Goal: Transaction & Acquisition: Complete application form

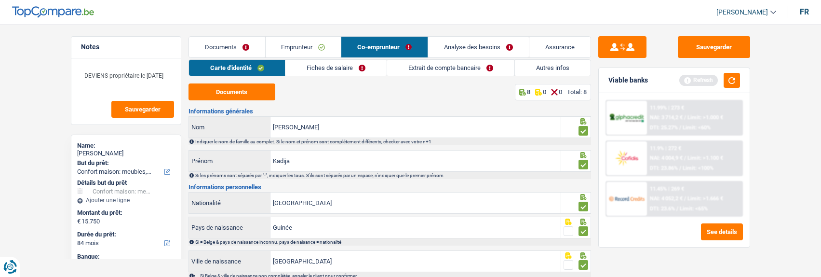
select select "household"
select select "84"
click at [287, 159] on input "Kadija" at bounding box center [415, 160] width 290 height 21
type input "Kadidja"
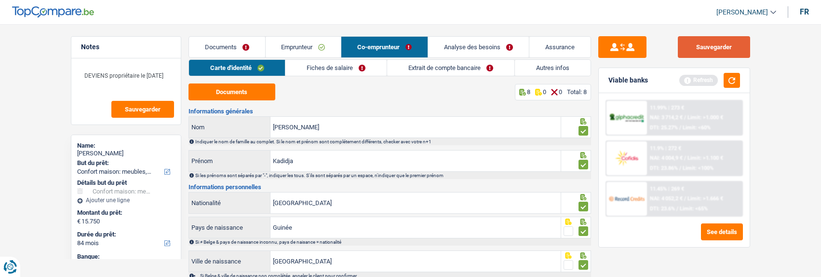
drag, startPoint x: 704, startPoint y: 48, endPoint x: 646, endPoint y: 47, distance: 57.8
click at [690, 51] on button "Sauvegarder" at bounding box center [714, 47] width 72 height 22
click at [321, 69] on link "Fiches de salaire" at bounding box center [335, 68] width 101 height 16
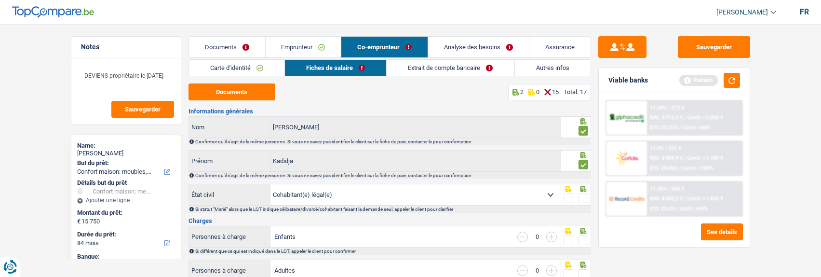
scroll to position [48, 0]
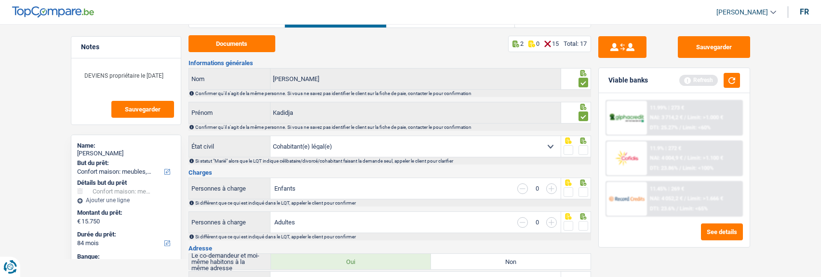
click at [579, 148] on span at bounding box center [583, 150] width 10 height 10
click at [0, 0] on input "radio" at bounding box center [0, 0] width 0 height 0
drag, startPoint x: 584, startPoint y: 189, endPoint x: 584, endPoint y: 197, distance: 7.7
click at [584, 189] on span at bounding box center [583, 192] width 10 height 10
click at [0, 0] on input "radio" at bounding box center [0, 0] width 0 height 0
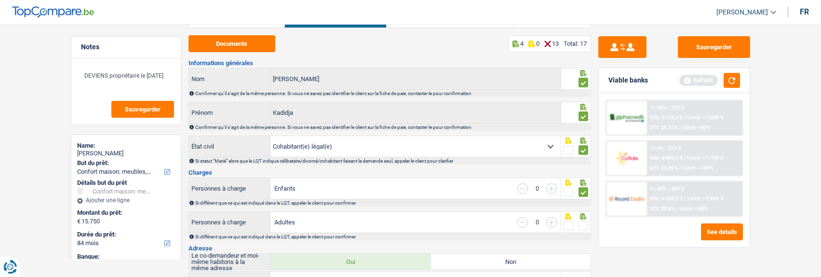
click at [553, 188] on input "button" at bounding box center [551, 188] width 11 height 11
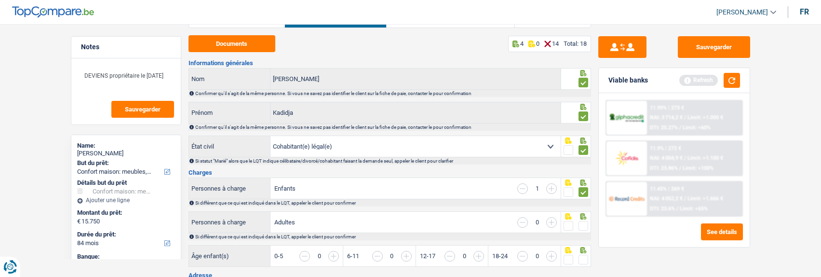
click at [553, 188] on input "button" at bounding box center [551, 188] width 11 height 11
click at [582, 223] on span at bounding box center [583, 226] width 10 height 10
click at [0, 0] on input "radio" at bounding box center [0, 0] width 0 height 0
click at [335, 255] on input "button" at bounding box center [514, 261] width 372 height 21
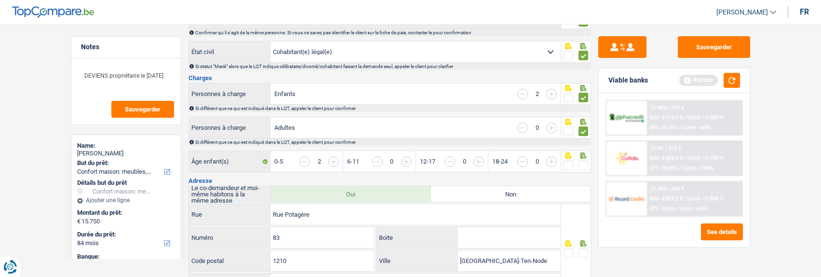
scroll to position [145, 0]
click at [582, 158] on span at bounding box center [583, 163] width 10 height 10
click at [0, 0] on input "radio" at bounding box center [0, 0] width 0 height 0
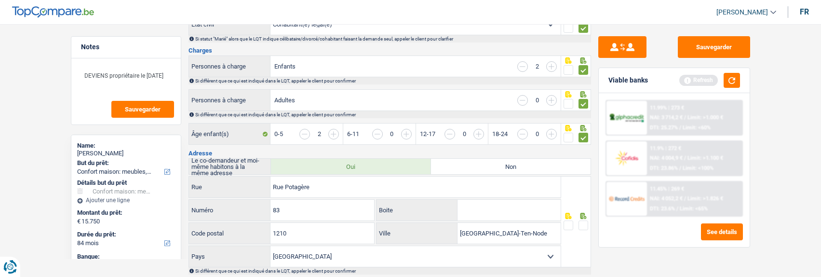
scroll to position [193, 0]
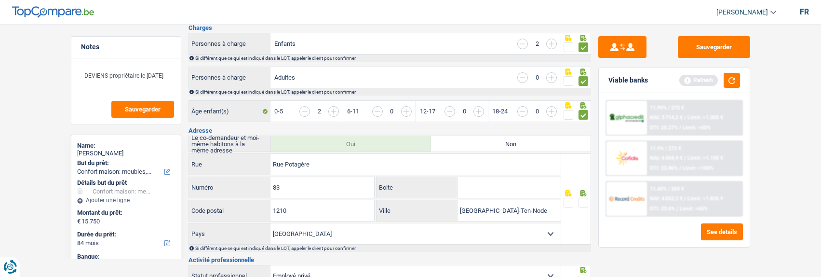
click at [583, 200] on span at bounding box center [583, 203] width 10 height 10
click at [0, 0] on input "radio" at bounding box center [0, 0] width 0 height 0
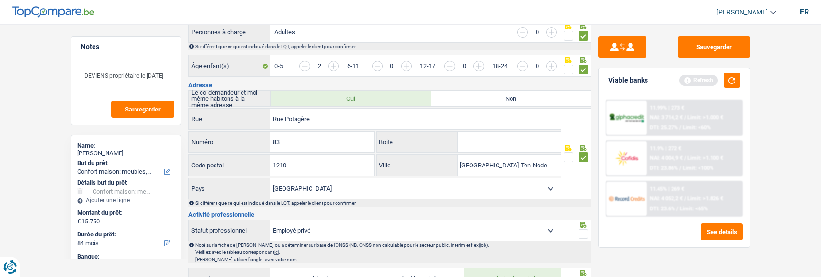
scroll to position [241, 0]
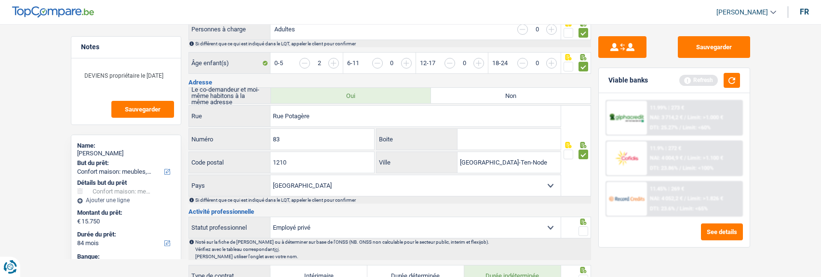
click at [583, 228] on span at bounding box center [583, 231] width 10 height 10
click at [0, 0] on input "radio" at bounding box center [0, 0] width 0 height 0
click at [352, 224] on select "Ouvrier Employé privé Employé public Invalide Indépendant Pensionné Chômeur Mut…" at bounding box center [415, 227] width 290 height 21
select select "worker"
click at [270, 217] on select "Ouvrier Employé privé Employé public Invalide Indépendant Pensionné Chômeur Mut…" at bounding box center [415, 227] width 290 height 21
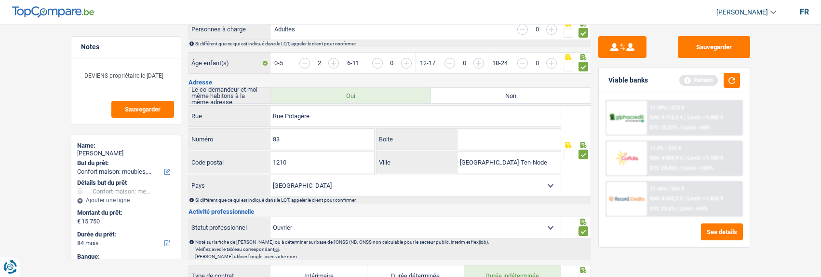
radio input "false"
checkbox input "false"
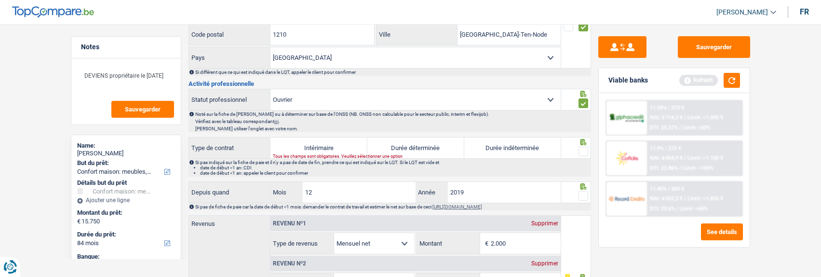
scroll to position [386, 0]
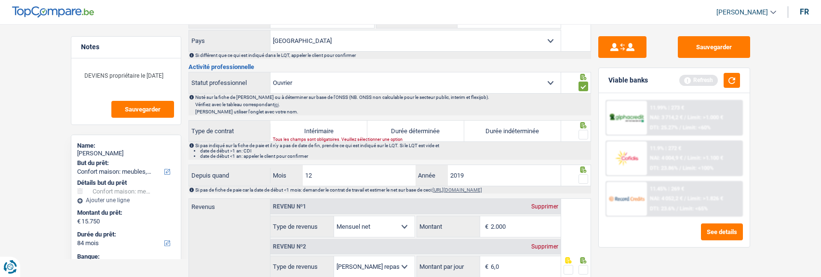
click at [528, 128] on label "Durée indéterminée" at bounding box center [512, 130] width 97 height 21
click at [528, 128] on input "Durée indéterminée" at bounding box center [512, 130] width 97 height 21
radio input "true"
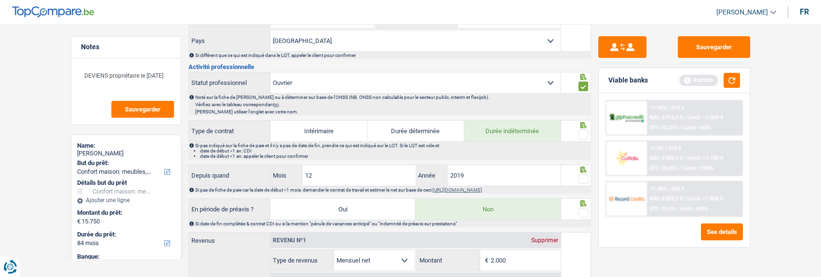
click at [587, 131] on span at bounding box center [583, 135] width 10 height 10
click at [0, 0] on input "radio" at bounding box center [0, 0] width 0 height 0
click at [341, 165] on input "12" at bounding box center [359, 175] width 113 height 21
type input "1"
type input "06"
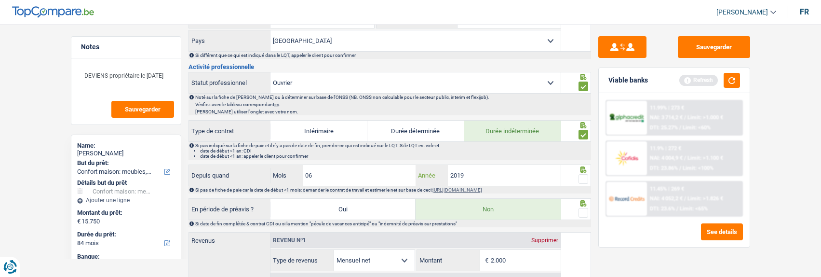
click at [488, 173] on input "2019" at bounding box center [504, 175] width 113 height 21
type input "2021"
click at [584, 179] on span at bounding box center [583, 179] width 10 height 10
click at [0, 0] on input "radio" at bounding box center [0, 0] width 0 height 0
click at [583, 210] on span at bounding box center [583, 213] width 10 height 10
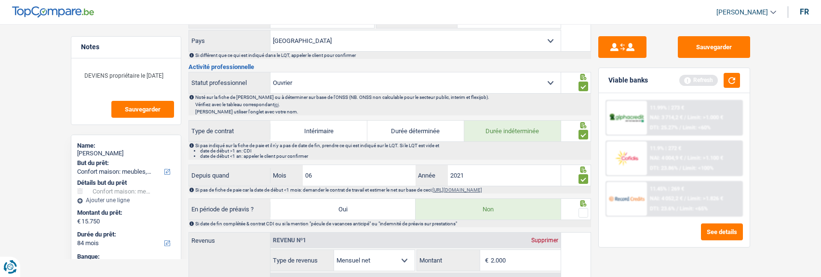
click at [0, 0] on input "radio" at bounding box center [0, 0] width 0 height 0
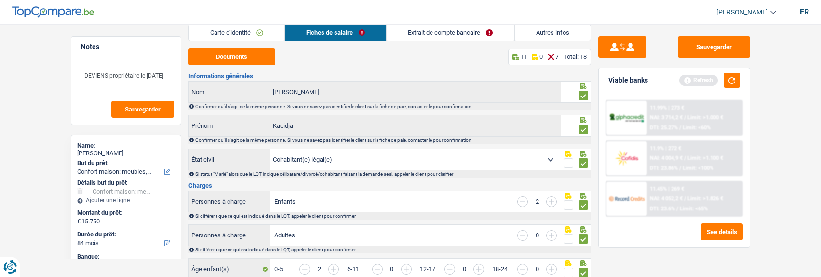
scroll to position [0, 0]
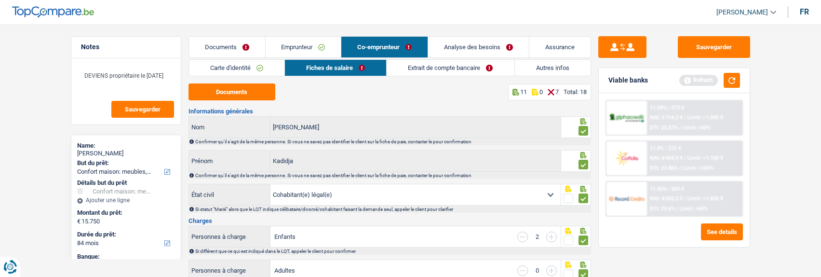
click at [240, 46] on link "Documents" at bounding box center [227, 47] width 76 height 21
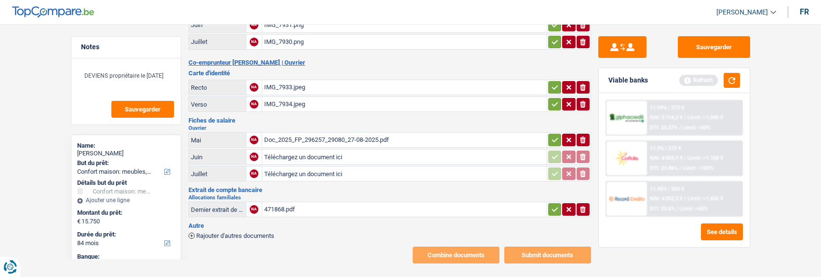
scroll to position [143, 0]
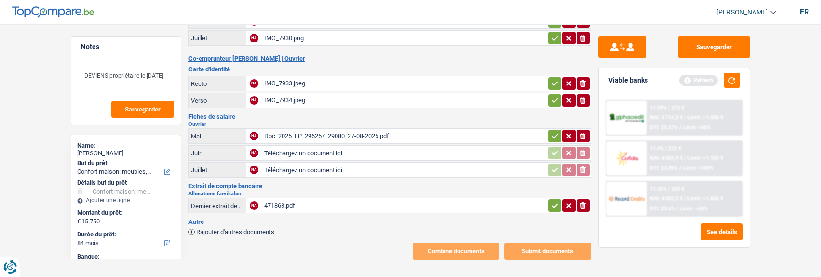
click at [278, 200] on div "471868.pdf" at bounding box center [404, 205] width 280 height 14
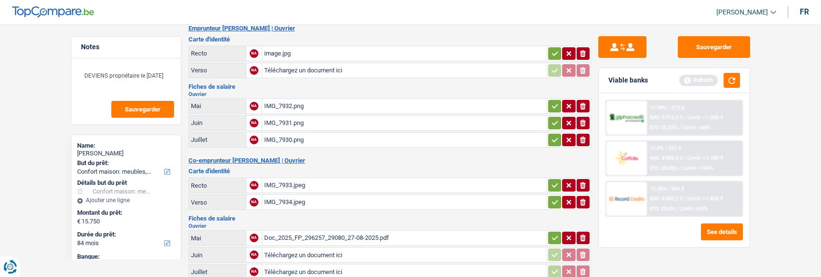
scroll to position [96, 0]
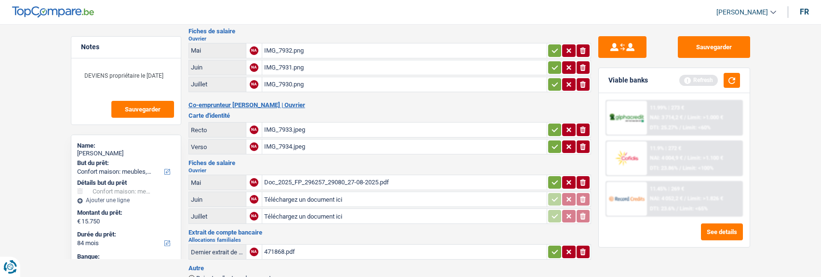
type input "C:\fakepath\FP07 Kadidja.pdf"
click at [554, 177] on icon "button" at bounding box center [555, 182] width 8 height 10
click at [551, 142] on icon "button" at bounding box center [555, 147] width 8 height 10
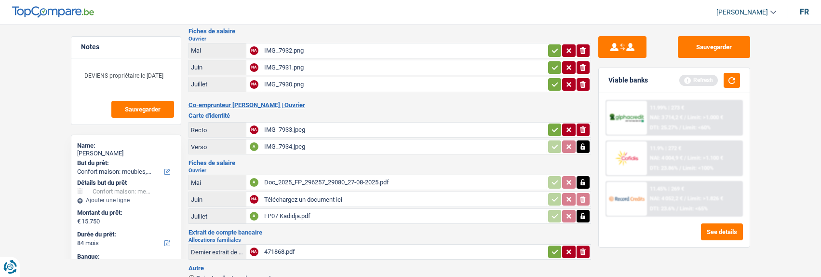
click at [554, 128] on icon "button" at bounding box center [554, 130] width 6 height 4
click at [556, 80] on icon "button" at bounding box center [555, 85] width 8 height 10
click at [554, 65] on icon "button" at bounding box center [554, 67] width 6 height 4
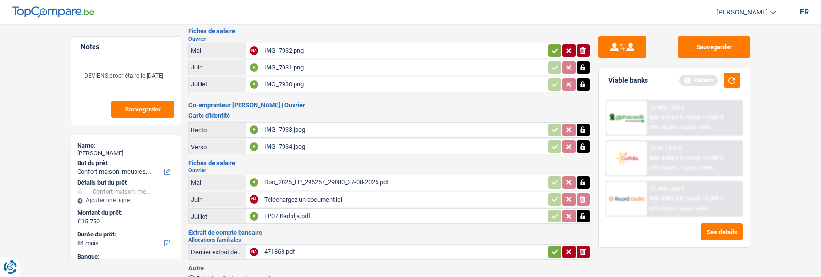
click at [555, 46] on icon "button" at bounding box center [555, 51] width 8 height 10
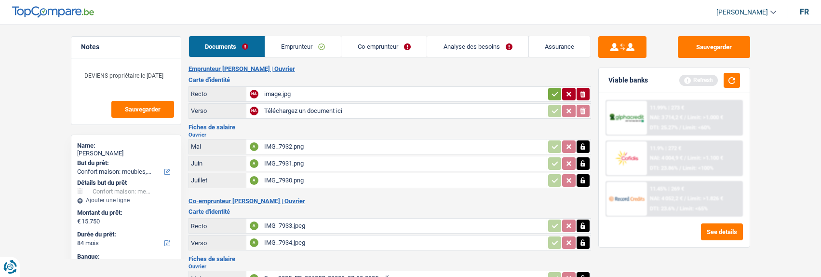
scroll to position [0, 0]
click at [557, 93] on icon "button" at bounding box center [555, 95] width 8 height 10
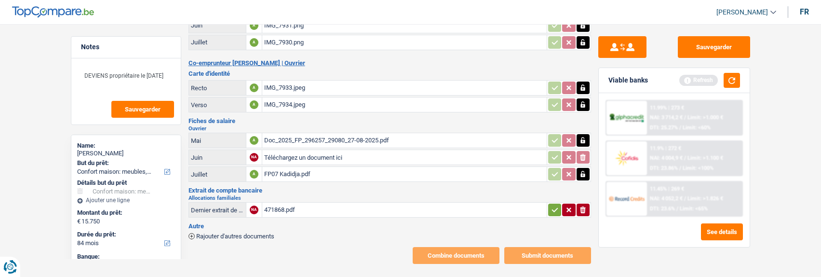
scroll to position [143, 0]
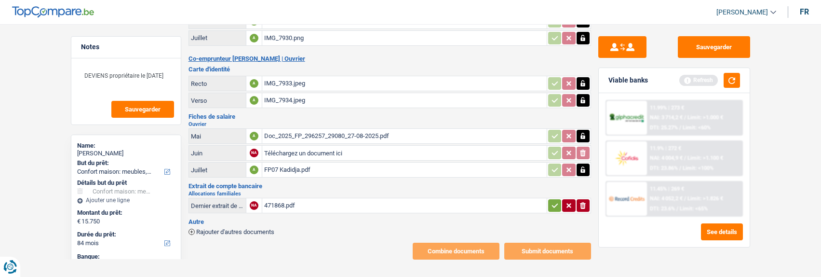
click at [552, 200] on icon "button" at bounding box center [555, 205] width 8 height 10
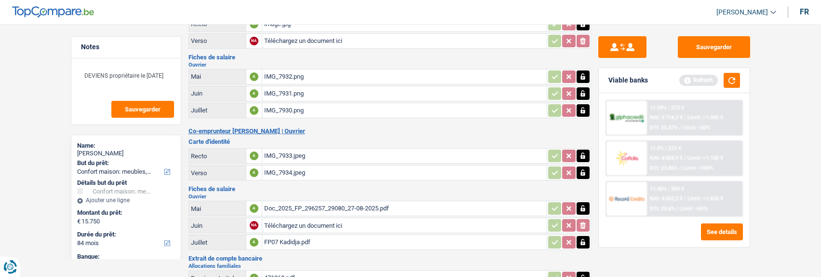
scroll to position [0, 0]
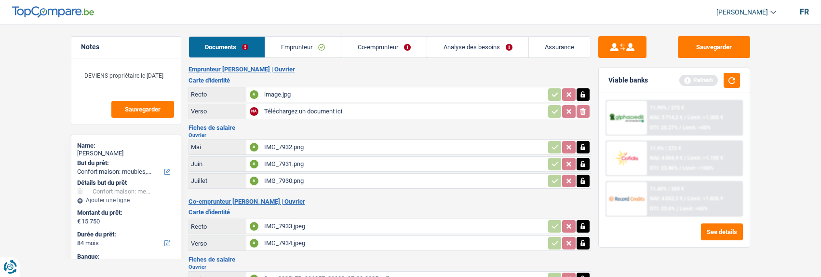
click at [397, 47] on link "Co-emprunteur" at bounding box center [383, 47] width 85 height 21
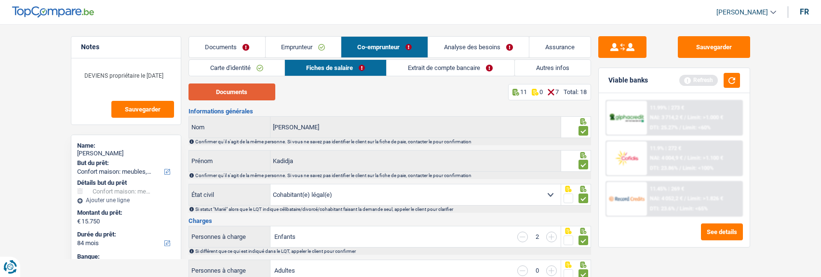
click at [251, 94] on button "Documents" at bounding box center [231, 91] width 87 height 17
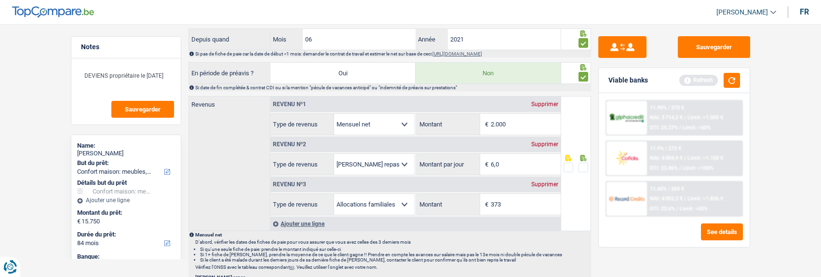
scroll to position [530, 0]
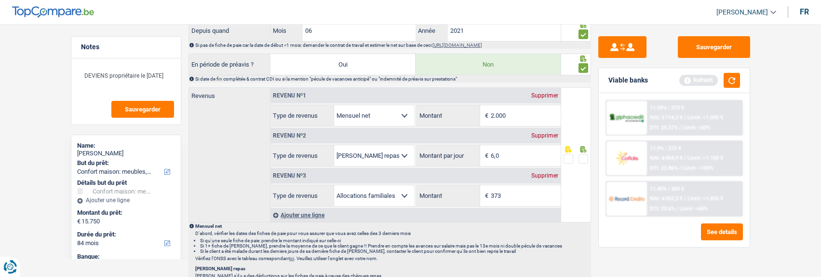
click at [523, 115] on input "2.000" at bounding box center [526, 115] width 70 height 21
type input "2"
type input "1.763"
click at [585, 154] on span at bounding box center [583, 159] width 10 height 10
click at [0, 0] on input "radio" at bounding box center [0, 0] width 0 height 0
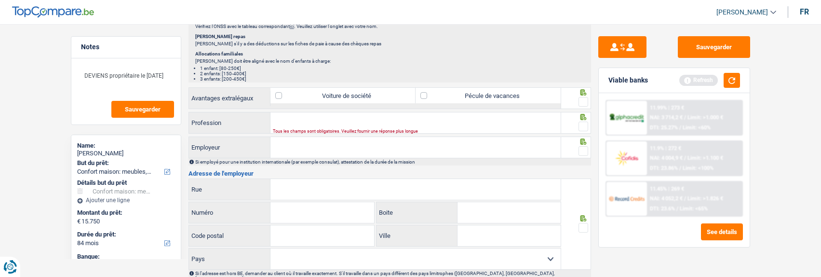
scroll to position [771, 0]
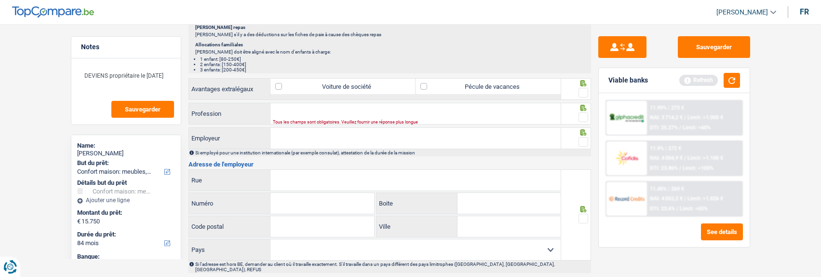
click at [512, 80] on label "Pécule de vacances" at bounding box center [487, 86] width 145 height 15
click at [512, 80] on input "Pécule de vacances" at bounding box center [487, 86] width 145 height 15
checkbox input "true"
click at [581, 88] on span at bounding box center [583, 93] width 10 height 10
click at [0, 0] on input "radio" at bounding box center [0, 0] width 0 height 0
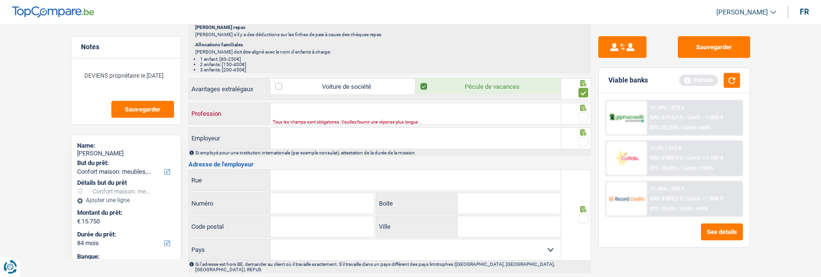
click at [434, 105] on input "Profession" at bounding box center [415, 113] width 290 height 21
drag, startPoint x: 313, startPoint y: 108, endPoint x: 241, endPoint y: 105, distance: 71.9
click at [241, 105] on div "Oouvrière Profession" at bounding box center [375, 113] width 372 height 21
type input "Employé de comptoir"
drag, startPoint x: 580, startPoint y: 109, endPoint x: 578, endPoint y: 114, distance: 5.6
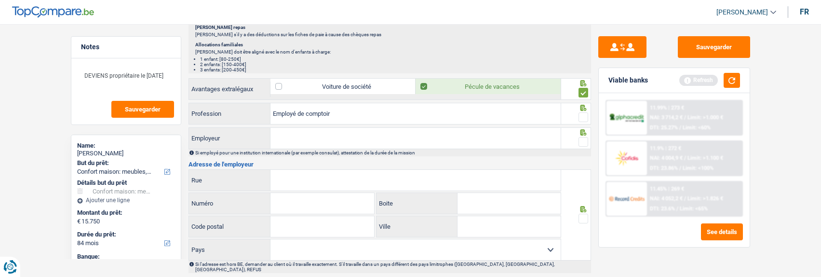
click at [579, 111] on div at bounding box center [583, 117] width 10 height 12
click at [583, 116] on span at bounding box center [583, 117] width 10 height 10
click at [0, 0] on input "radio" at bounding box center [0, 0] width 0 height 0
click at [298, 139] on input "Employeur" at bounding box center [415, 138] width 290 height 21
type input "ARAMARK"
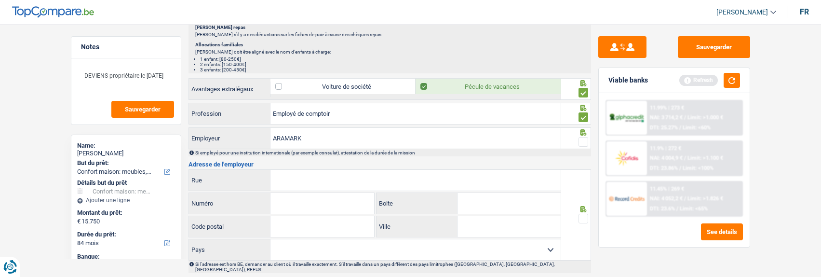
click at [589, 137] on div at bounding box center [576, 138] width 30 height 22
click at [346, 178] on input "Rue" at bounding box center [415, 180] width 290 height 21
type input "Place du luxembourg"
click at [336, 202] on input "Numéro" at bounding box center [322, 203] width 104 height 21
drag, startPoint x: 334, startPoint y: 201, endPoint x: 291, endPoint y: 203, distance: 43.4
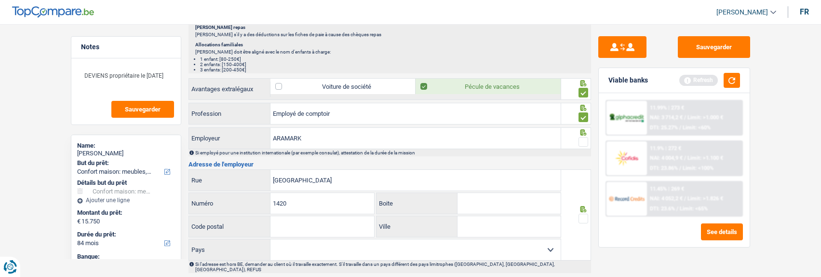
click at [291, 203] on input "1420" at bounding box center [322, 203] width 104 height 21
type input "1"
type input "1420"
type input "b"
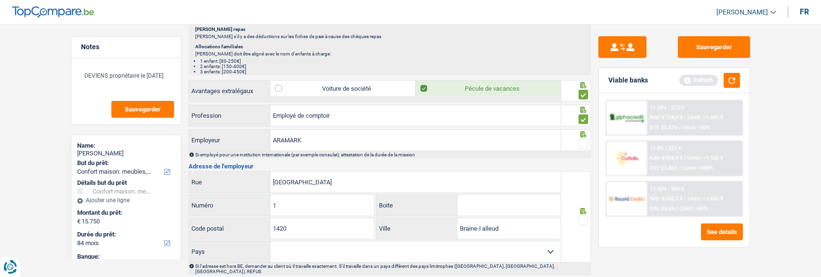
scroll to position [867, 0]
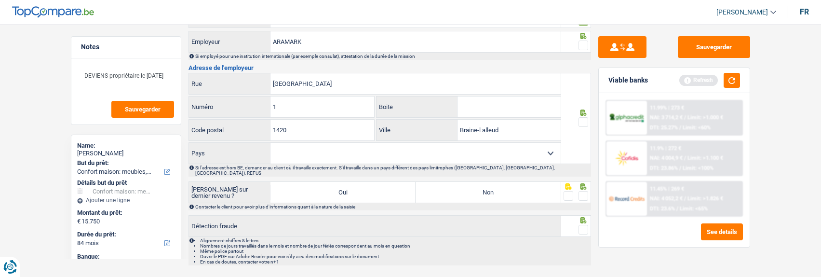
type input "Braine-l alleud"
click at [584, 42] on span at bounding box center [583, 45] width 10 height 10
click at [0, 0] on input "radio" at bounding box center [0, 0] width 0 height 0
click at [588, 126] on div at bounding box center [576, 118] width 30 height 91
drag, startPoint x: 582, startPoint y: 119, endPoint x: 581, endPoint y: 133, distance: 14.5
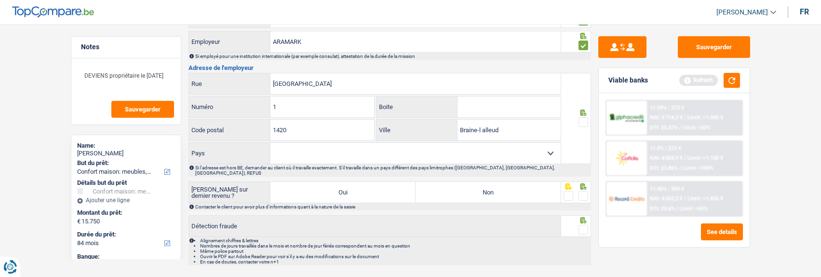
click at [581, 122] on span at bounding box center [583, 122] width 10 height 10
click at [0, 0] on input "radio" at bounding box center [0, 0] width 0 height 0
drag, startPoint x: 584, startPoint y: 186, endPoint x: 583, endPoint y: 199, distance: 12.1
click at [583, 191] on span at bounding box center [583, 196] width 10 height 10
click at [0, 0] on input "radio" at bounding box center [0, 0] width 0 height 0
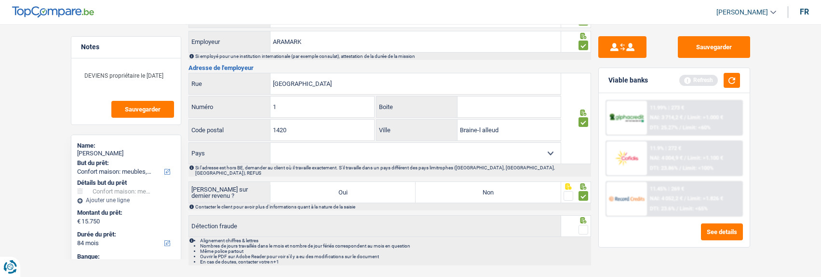
click at [581, 225] on span at bounding box center [583, 230] width 10 height 10
click at [0, 0] on input "radio" at bounding box center [0, 0] width 0 height 0
click at [510, 183] on label "Non" at bounding box center [487, 192] width 145 height 21
click at [510, 183] on input "Non" at bounding box center [487, 192] width 145 height 21
radio input "true"
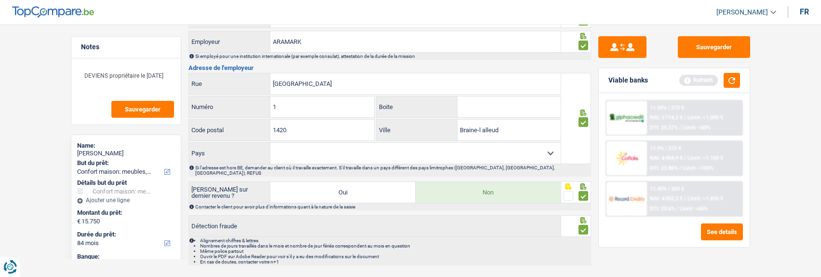
radio input "true"
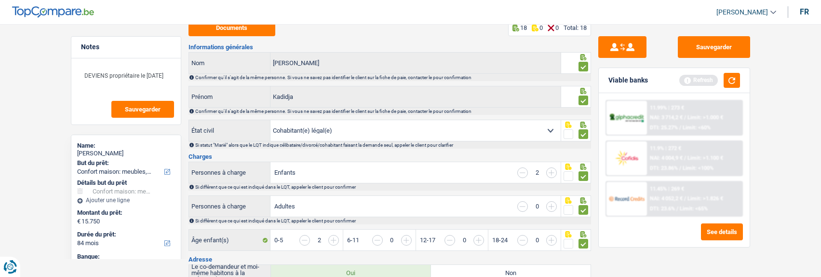
scroll to position [0, 0]
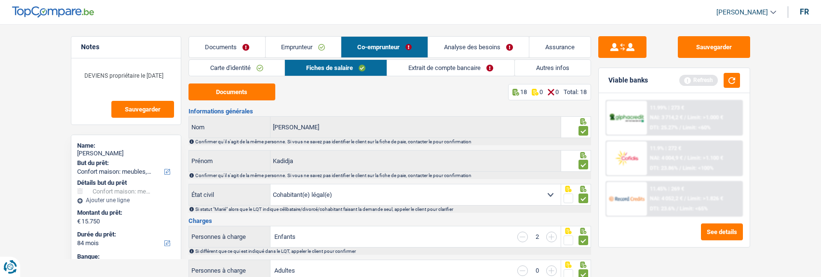
click at [461, 67] on link "Extrait de compte bancaire" at bounding box center [450, 68] width 127 height 16
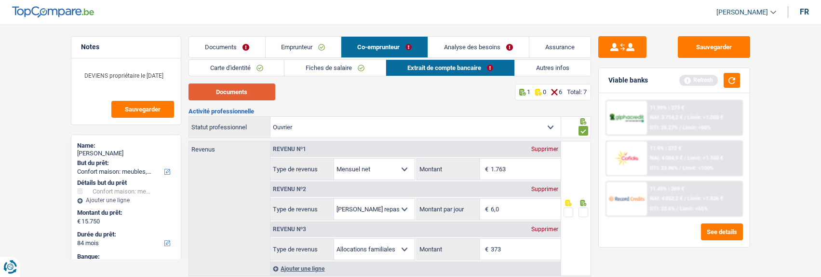
click at [235, 96] on button "Documents" at bounding box center [231, 91] width 87 height 17
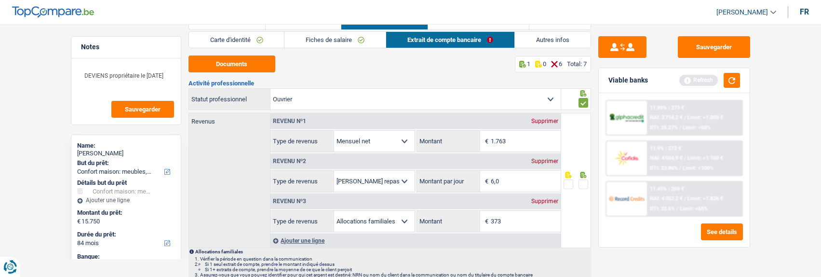
scroll to position [21, 0]
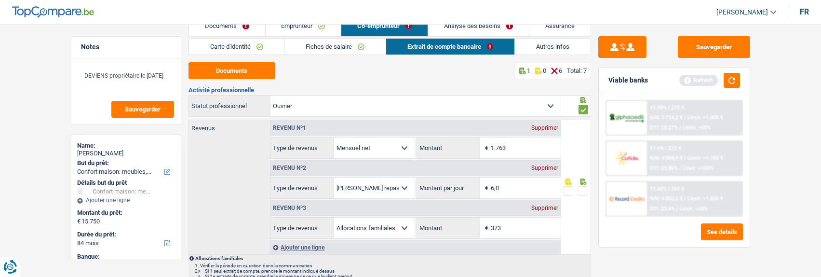
click at [586, 189] on span at bounding box center [583, 191] width 10 height 10
click at [0, 0] on input "radio" at bounding box center [0, 0] width 0 height 0
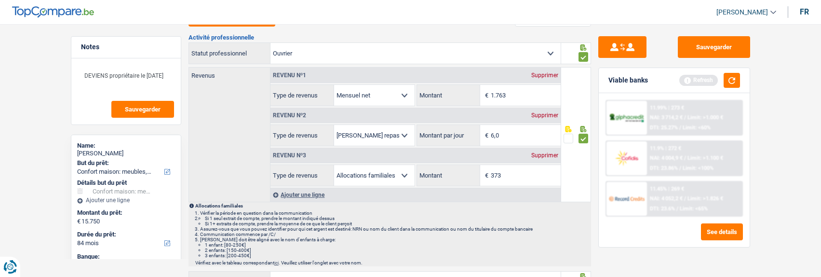
scroll to position [214, 0]
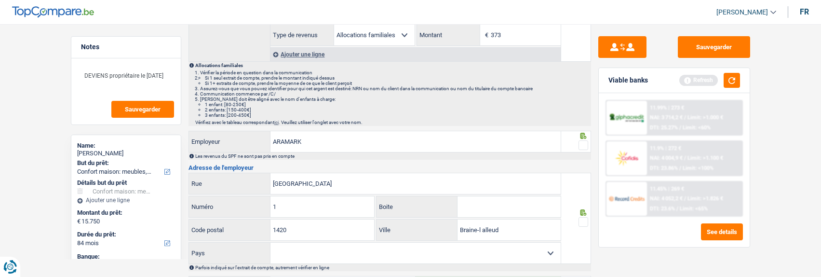
click at [583, 146] on span at bounding box center [583, 145] width 10 height 10
click at [0, 0] on input "radio" at bounding box center [0, 0] width 0 height 0
click at [580, 218] on span at bounding box center [583, 222] width 10 height 10
click at [0, 0] on input "radio" at bounding box center [0, 0] width 0 height 0
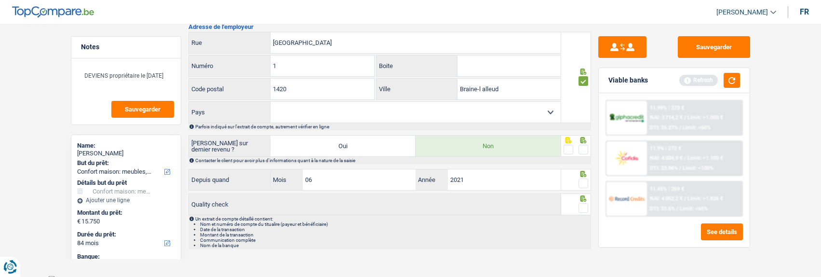
scroll to position [359, 0]
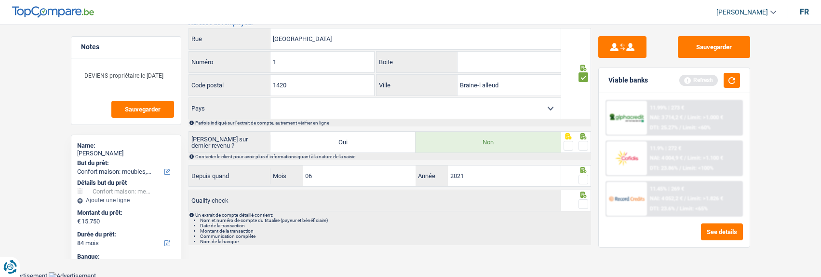
drag, startPoint x: 584, startPoint y: 145, endPoint x: 583, endPoint y: 168, distance: 23.2
click at [584, 146] on span at bounding box center [583, 146] width 10 height 10
click at [0, 0] on input "radio" at bounding box center [0, 0] width 0 height 0
drag, startPoint x: 584, startPoint y: 174, endPoint x: 583, endPoint y: 196, distance: 21.3
click at [584, 182] on div at bounding box center [583, 179] width 10 height 12
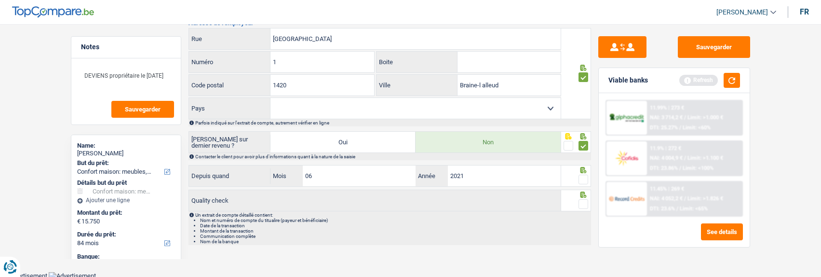
click at [582, 200] on span at bounding box center [583, 204] width 10 height 10
click at [0, 0] on input "radio" at bounding box center [0, 0] width 0 height 0
click at [581, 176] on span at bounding box center [583, 179] width 10 height 10
click at [0, 0] on input "radio" at bounding box center [0, 0] width 0 height 0
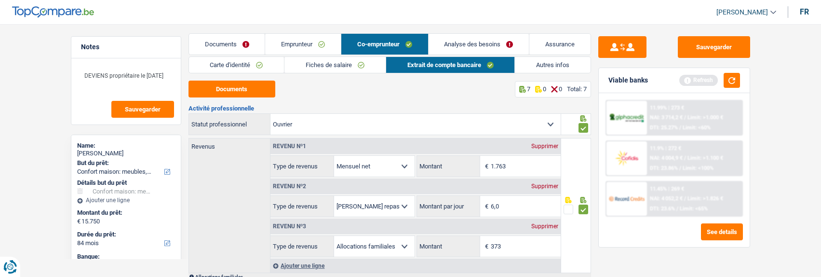
scroll to position [0, 0]
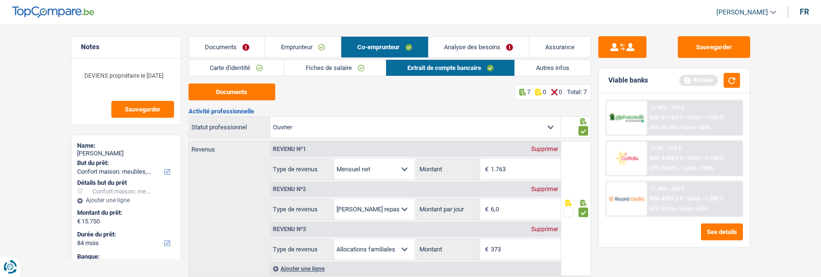
click at [348, 65] on link "Fiches de salaire" at bounding box center [334, 68] width 101 height 16
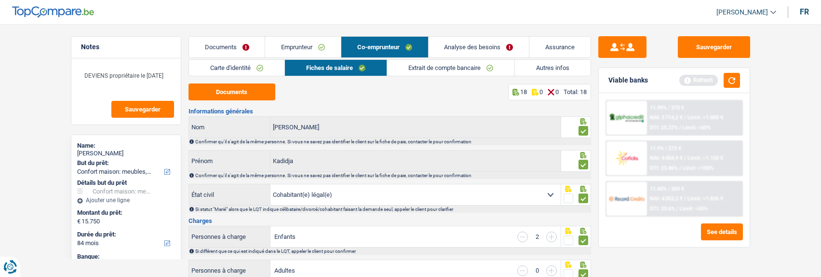
click at [504, 49] on link "Analyse des besoins" at bounding box center [478, 47] width 101 height 21
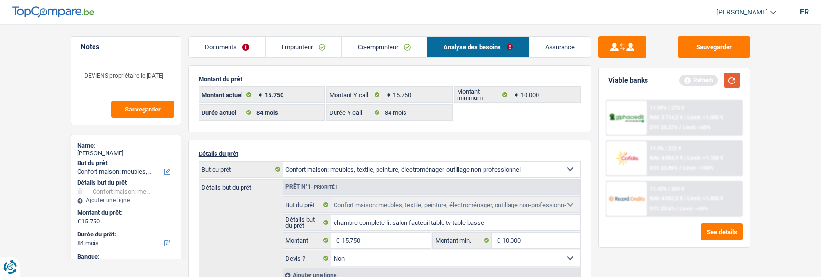
click at [732, 82] on button "button" at bounding box center [731, 80] width 16 height 15
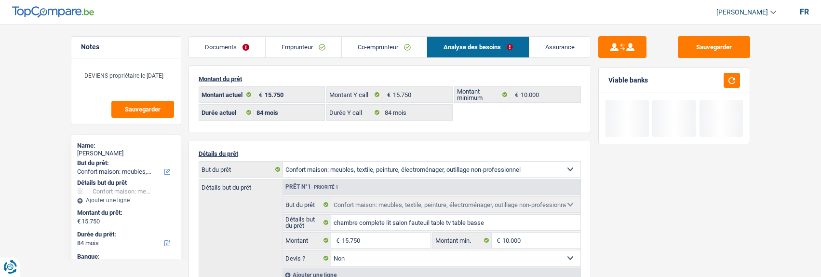
click at [245, 50] on link "Documents" at bounding box center [227, 47] width 76 height 21
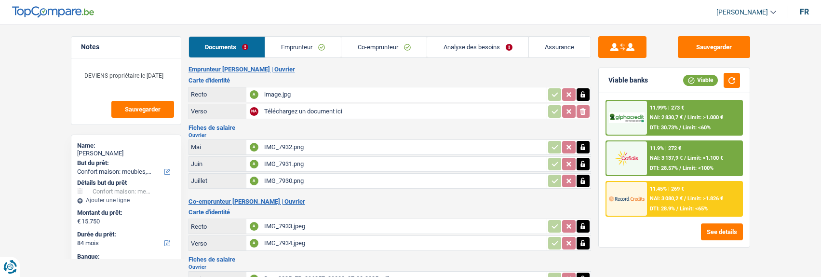
click at [505, 50] on link "Analyse des besoins" at bounding box center [477, 47] width 101 height 21
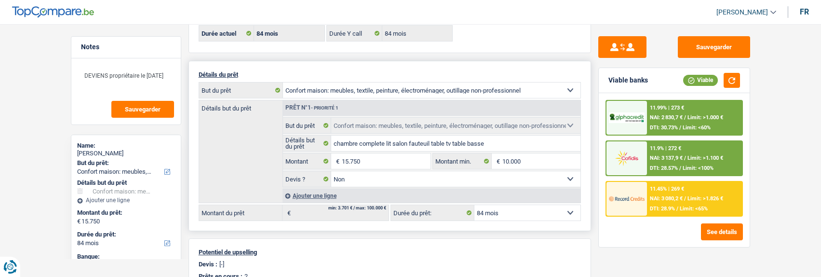
scroll to position [96, 0]
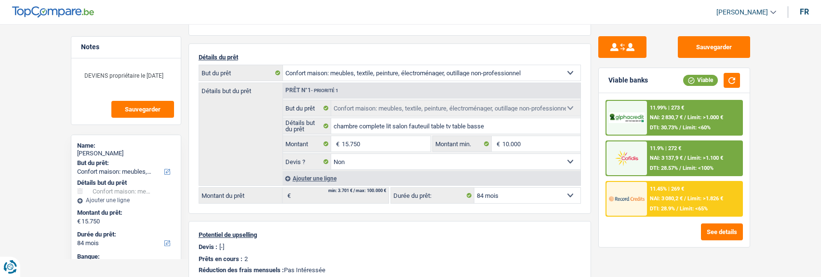
click at [690, 154] on div "11.9% | 272 € NAI: 3 137,9 € / Limit: >1.100 € DTI: 28.57% / Limit: <100%" at bounding box center [694, 158] width 95 height 34
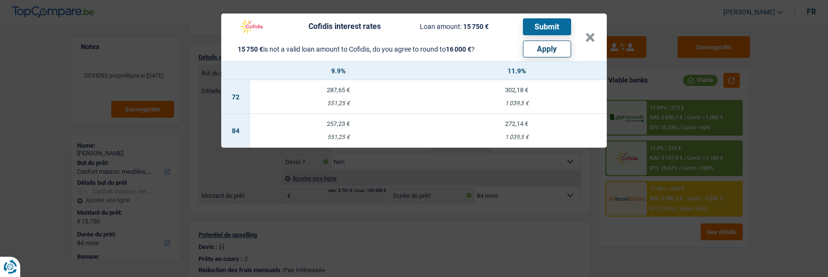
click at [543, 40] on button "Apply" at bounding box center [547, 48] width 48 height 17
type input "16.000"
select select "other"
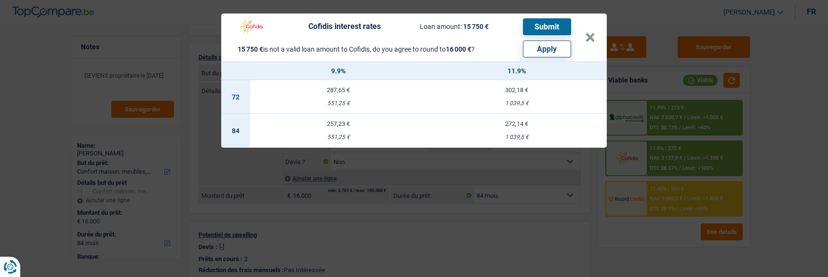
select select "other"
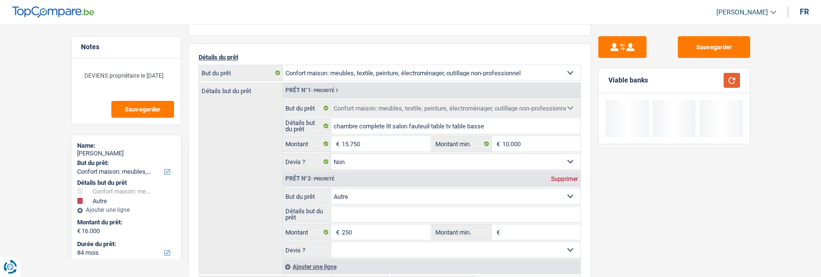
click at [727, 82] on button "button" at bounding box center [731, 80] width 16 height 15
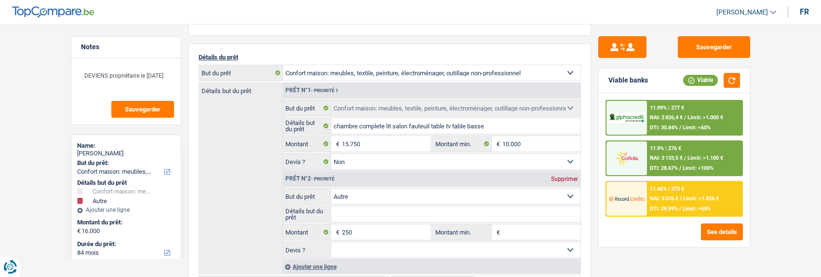
click at [692, 167] on span "Limit: <100%" at bounding box center [697, 168] width 31 height 6
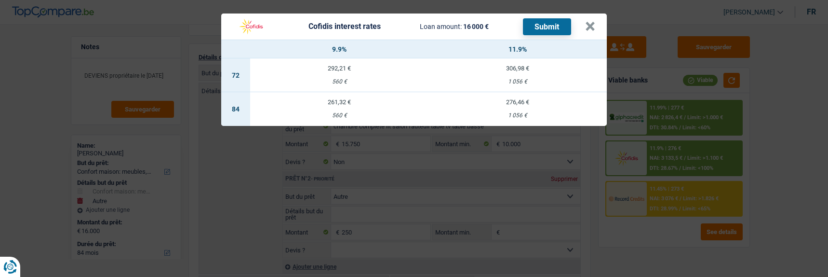
click at [335, 105] on td "261,32 € 560 €" at bounding box center [339, 109] width 178 height 34
select select "cofidis"
type input "9,90"
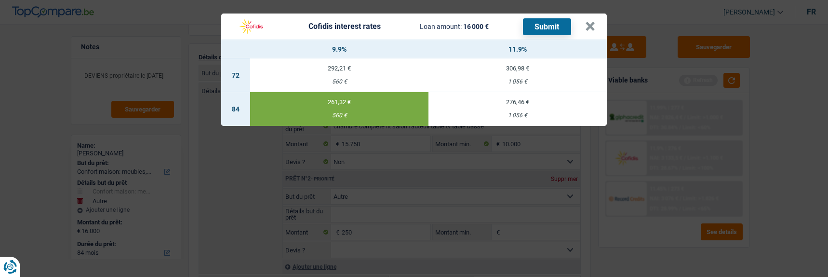
click at [550, 22] on button "Submit" at bounding box center [547, 26] width 48 height 17
click at [590, 22] on button "×" at bounding box center [590, 27] width 10 height 10
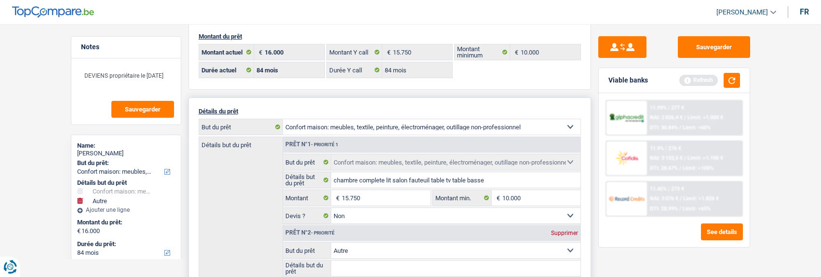
scroll to position [0, 0]
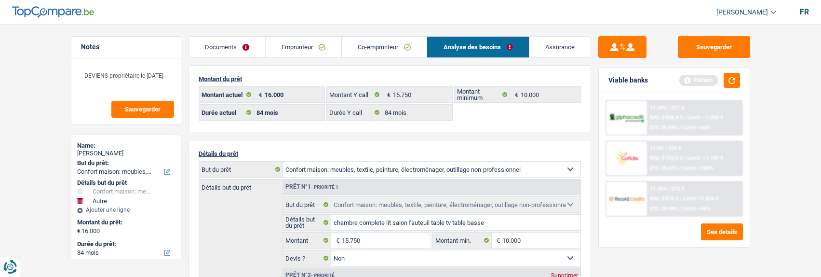
click at [387, 51] on link "Co-emprunteur" at bounding box center [384, 47] width 85 height 21
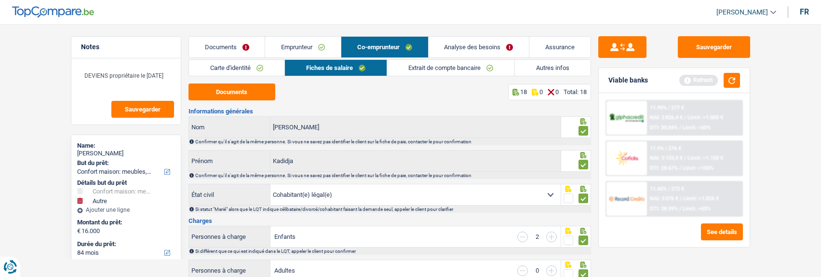
click at [559, 67] on link "Autres infos" at bounding box center [553, 68] width 76 height 16
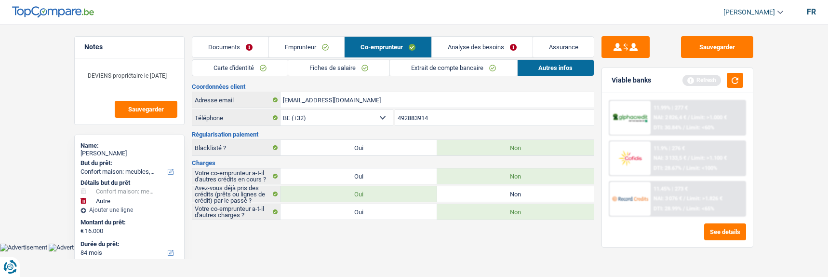
click at [316, 50] on link "Emprunteur" at bounding box center [307, 47] width 76 height 21
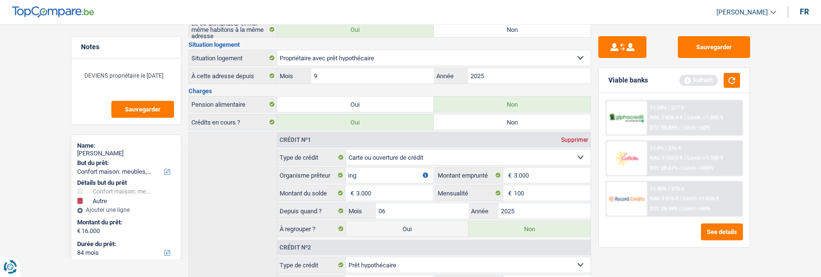
scroll to position [242, 0]
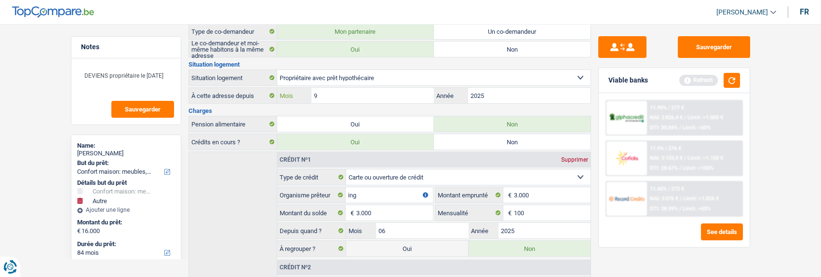
click at [331, 93] on input "9" at bounding box center [372, 95] width 122 height 15
type input "8"
click at [732, 74] on button "button" at bounding box center [731, 80] width 16 height 15
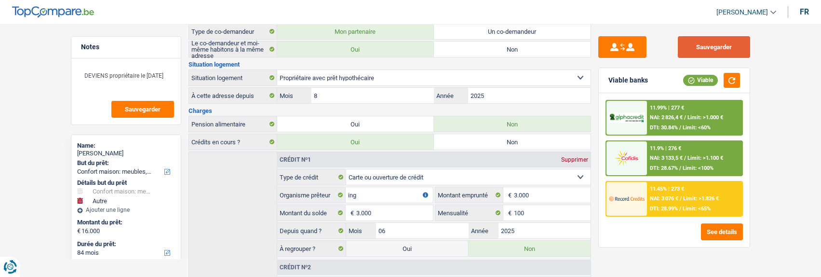
click at [705, 45] on button "Sauvegarder" at bounding box center [714, 47] width 72 height 22
click at [680, 155] on div "11.9% | 276 € NAI: 3 133,5 € / Limit: >1.100 € DTI: 28.67% / Limit: <100%" at bounding box center [694, 158] width 95 height 34
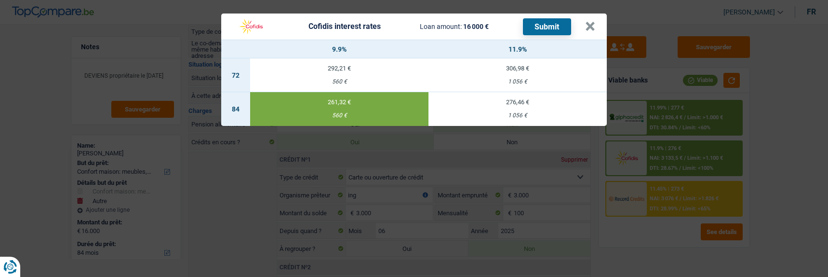
click at [544, 30] on button "Submit" at bounding box center [547, 26] width 48 height 17
click at [591, 26] on button "×" at bounding box center [590, 27] width 10 height 10
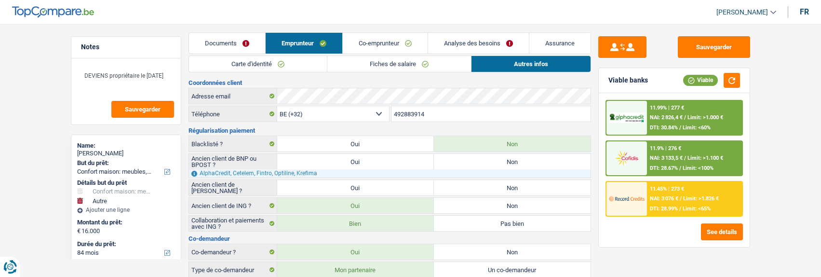
scroll to position [0, 0]
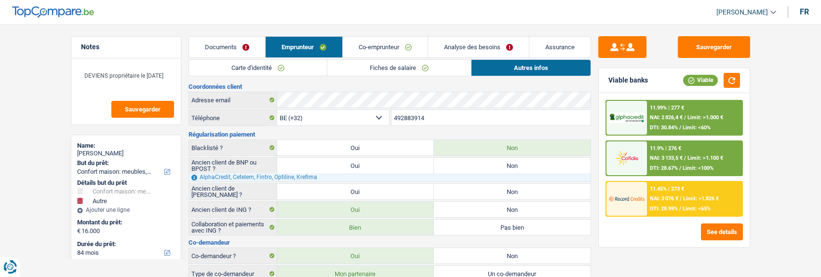
click at [252, 51] on link "Documents" at bounding box center [227, 47] width 76 height 21
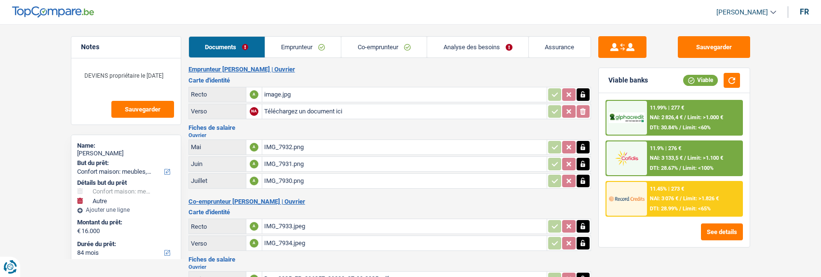
scroll to position [143, 0]
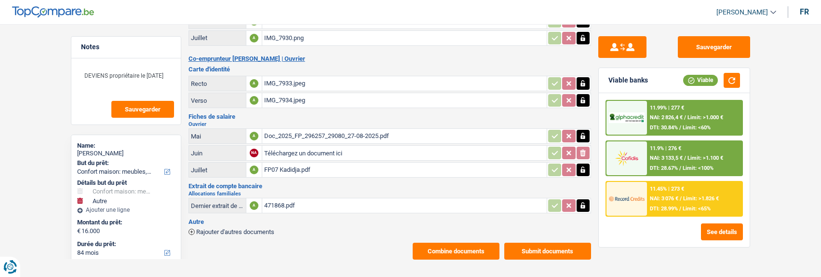
click at [474, 242] on button "Combine documents" at bounding box center [455, 250] width 87 height 17
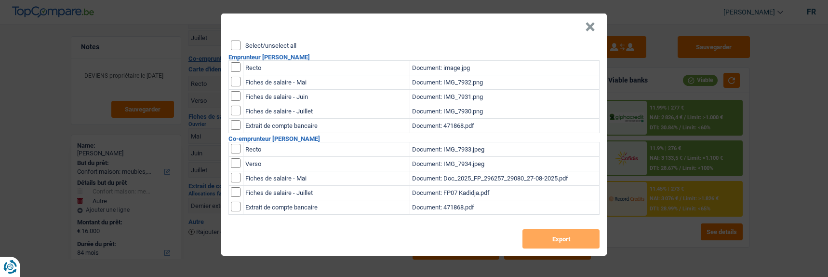
click at [234, 43] on input "Select/unselect all" at bounding box center [236, 45] width 10 height 10
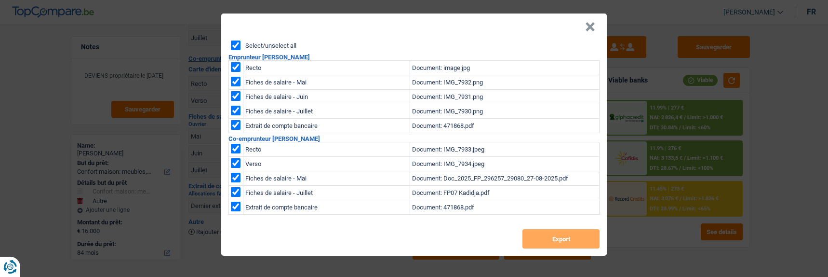
checkbox input "true"
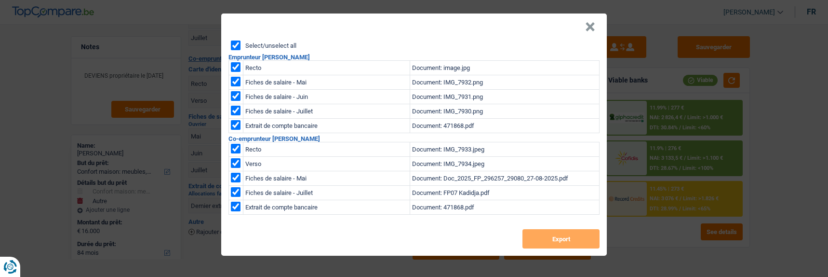
checkbox input "true"
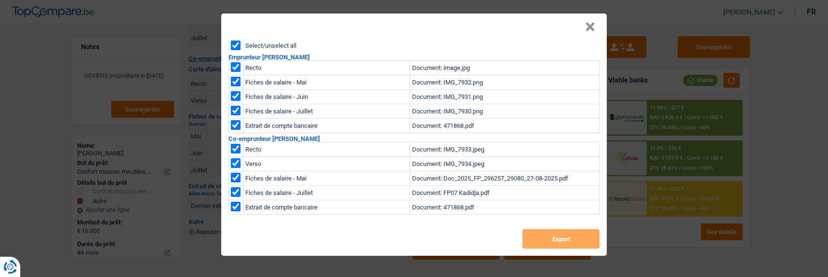
checkbox input "true"
click at [575, 240] on button "Export" at bounding box center [560, 238] width 77 height 19
click at [594, 23] on button "×" at bounding box center [590, 27] width 10 height 10
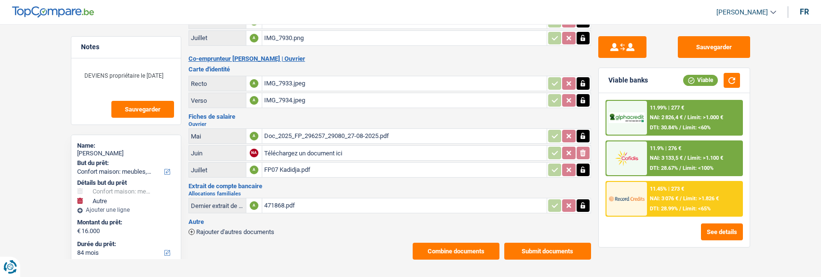
click at [533, 242] on button "Submit documents" at bounding box center [547, 250] width 87 height 17
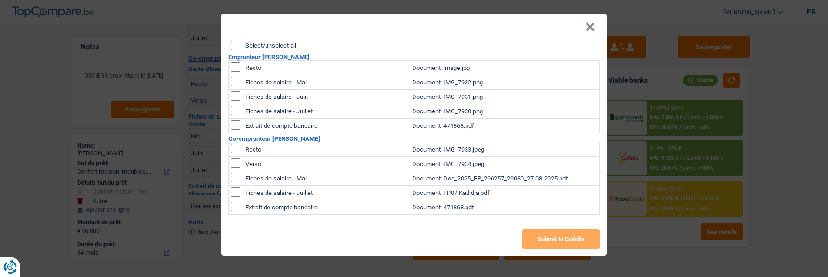
click at [234, 33] on header "×" at bounding box center [414, 26] width 386 height 27
click at [236, 42] on input "Select/unselect all" at bounding box center [236, 45] width 10 height 10
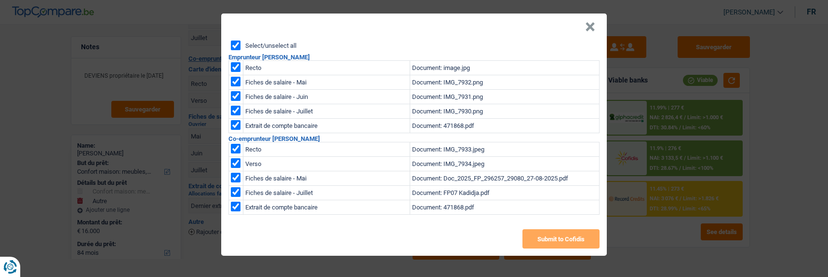
checkbox input "true"
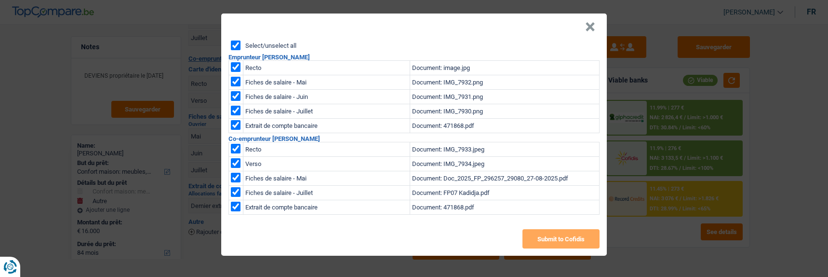
checkbox input "true"
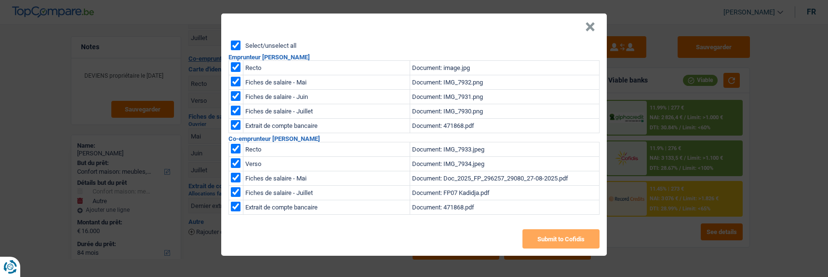
checkbox input "true"
click at [555, 233] on button "Submit to Cofidis" at bounding box center [560, 238] width 77 height 19
click at [595, 25] on button "×" at bounding box center [590, 27] width 10 height 10
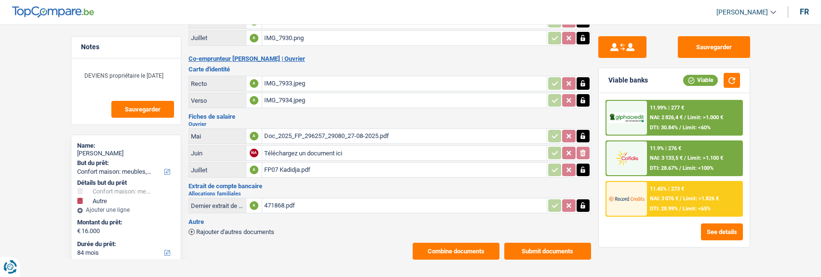
click at [677, 189] on div "11.45% | 273 € NAI: 3 076 € / Limit: >1.826 € DTI: 28.99% / Limit: <65%" at bounding box center [694, 199] width 95 height 34
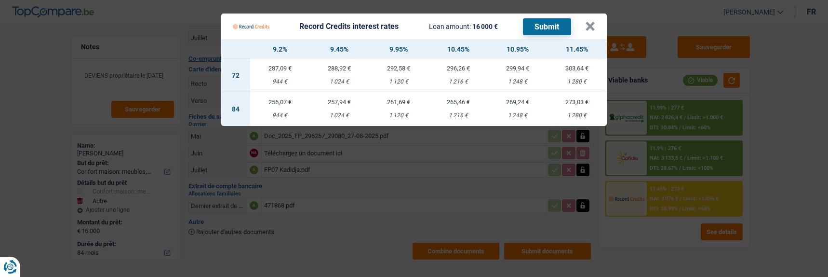
click at [273, 101] on td "256,07 € 944 €" at bounding box center [279, 109] width 59 height 34
select select "record credits"
type input "9,20"
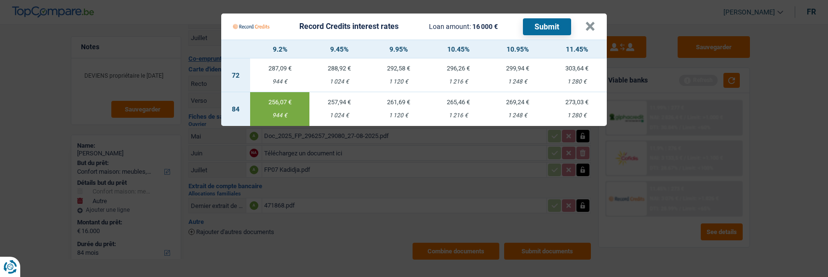
click at [546, 18] on button "Submit" at bounding box center [547, 26] width 48 height 17
click at [599, 26] on Credits___BV_modal_header_ "Record Credits interest rates Loan amount: 16 000 € Submit ×" at bounding box center [414, 26] width 386 height 26
click at [595, 24] on button "×" at bounding box center [590, 27] width 10 height 10
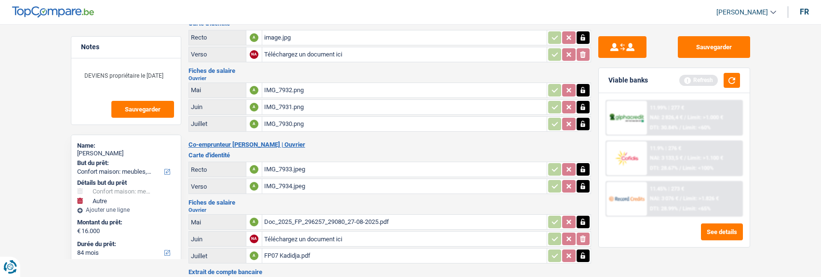
scroll to position [0, 0]
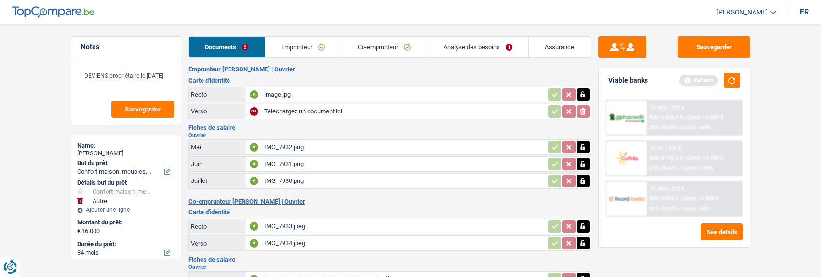
click at [486, 47] on link "Analyse des besoins" at bounding box center [477, 47] width 101 height 21
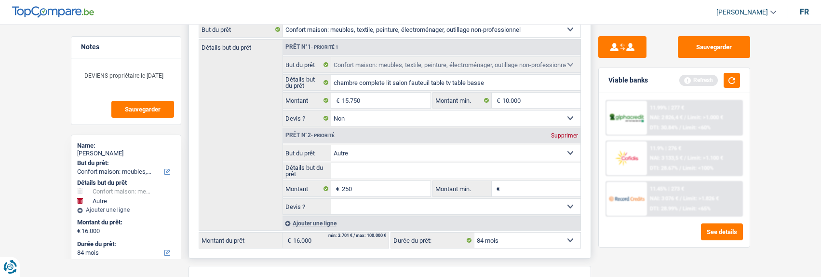
scroll to position [193, 0]
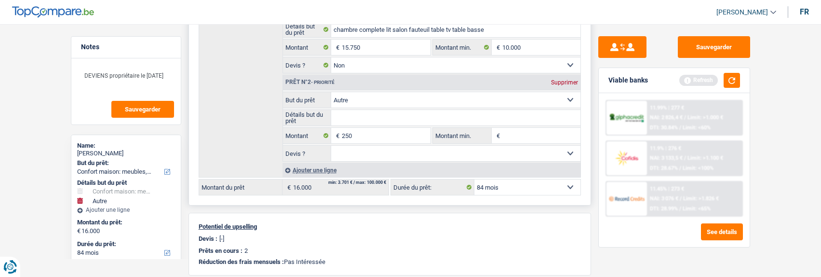
click at [562, 76] on div "Prêt n°2 - Priorité Supprimer" at bounding box center [431, 82] width 297 height 15
click at [564, 80] on div "Supprimer" at bounding box center [564, 83] width 32 height 6
type input "15.750"
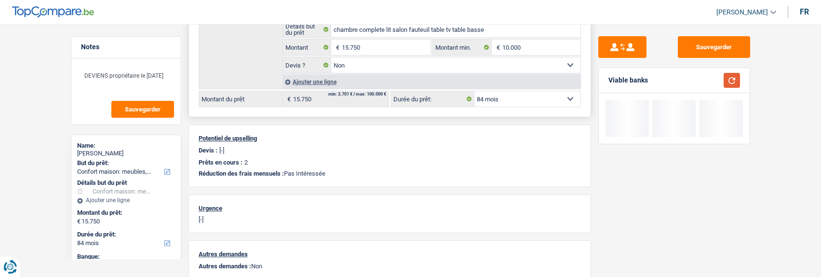
click at [728, 84] on button "button" at bounding box center [731, 80] width 16 height 15
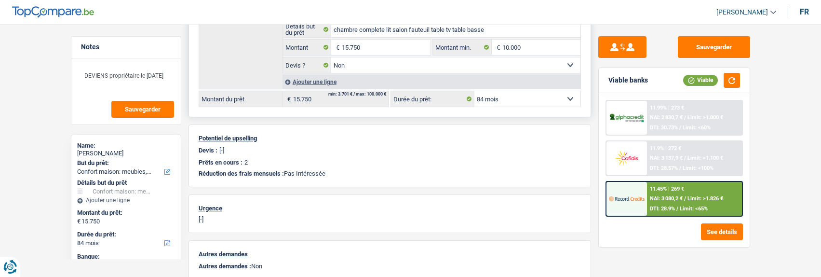
click at [672, 189] on div "11.45% | 269 €" at bounding box center [667, 189] width 34 height 6
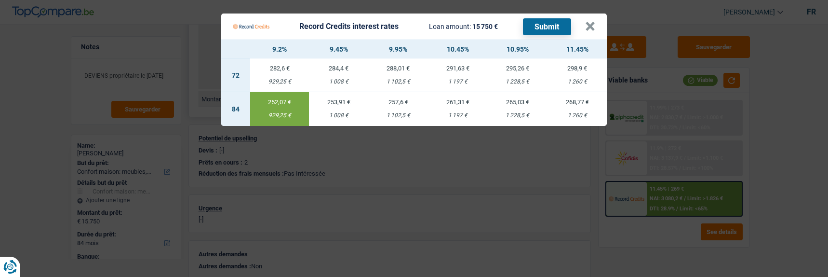
click at [354, 105] on td "253,91 € 1 008 €" at bounding box center [338, 109] width 59 height 34
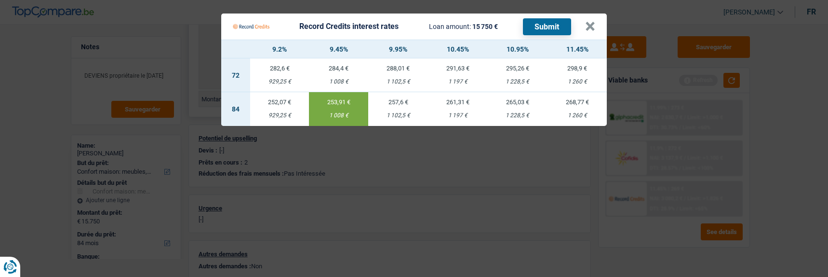
click at [554, 25] on button "Submit" at bounding box center [547, 26] width 48 height 17
click at [591, 23] on button "×" at bounding box center [590, 27] width 10 height 10
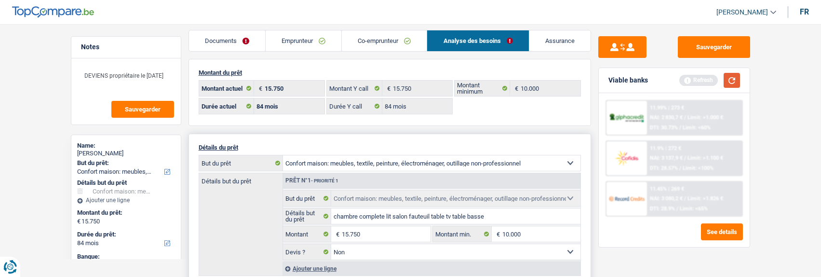
scroll to position [0, 0]
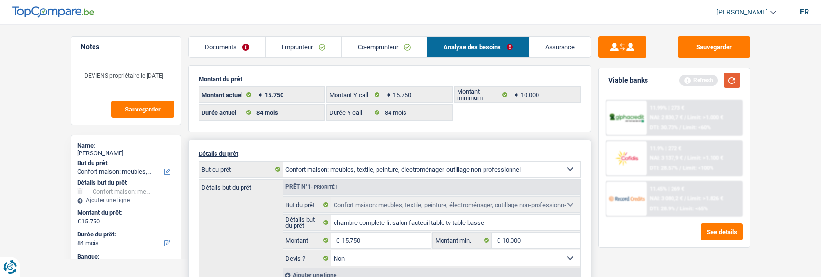
click at [732, 78] on button "button" at bounding box center [731, 80] width 16 height 15
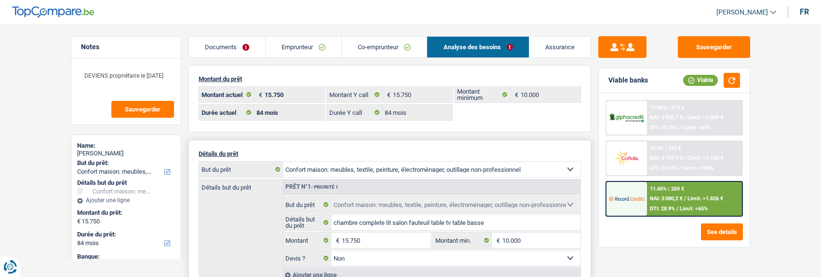
click at [687, 122] on div "11.99% | 273 € NAI: 2 830,7 € / Limit: >1.000 € DTI: 30.73% / Limit: <60%" at bounding box center [694, 118] width 95 height 34
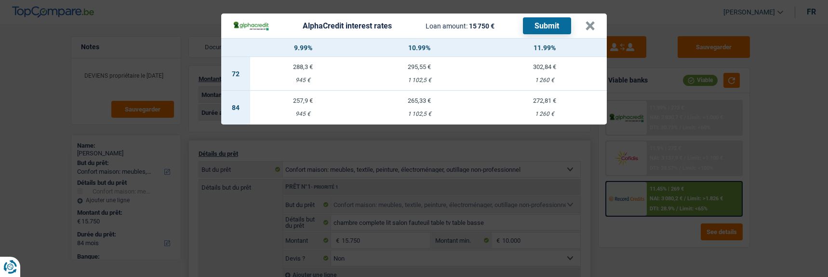
click at [292, 102] on td "257,9 € 945 €" at bounding box center [303, 108] width 106 height 34
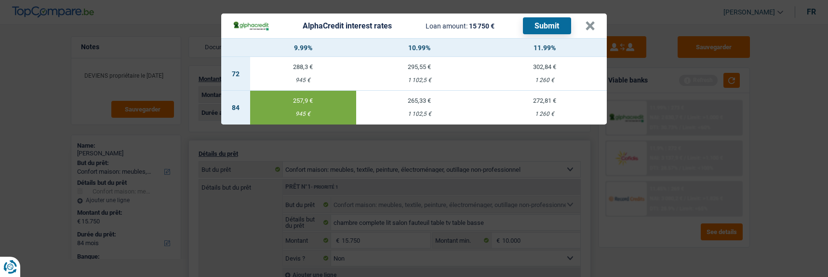
click at [557, 24] on button "Submit" at bounding box center [547, 25] width 48 height 17
click at [590, 23] on button "×" at bounding box center [590, 26] width 10 height 10
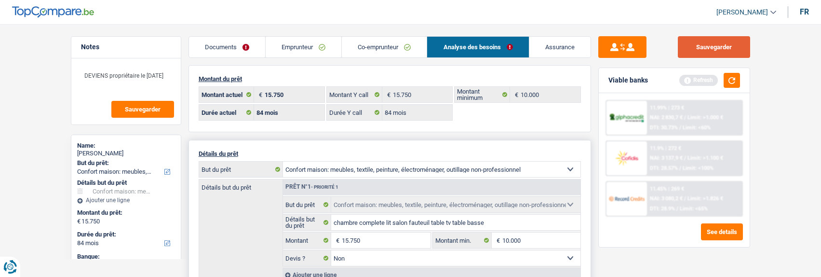
click at [722, 50] on button "Sauvegarder" at bounding box center [714, 47] width 72 height 22
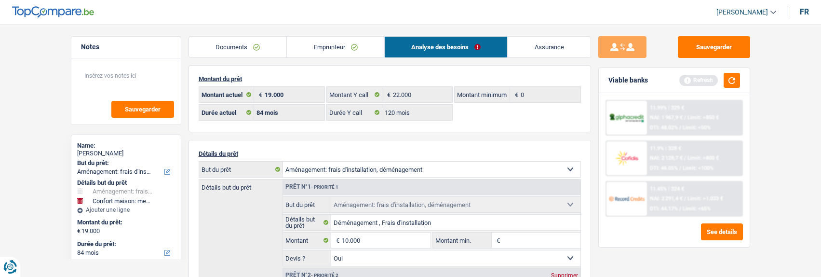
select select "movingOrInstallation"
select select "household"
select select "84"
select select "alphacredit"
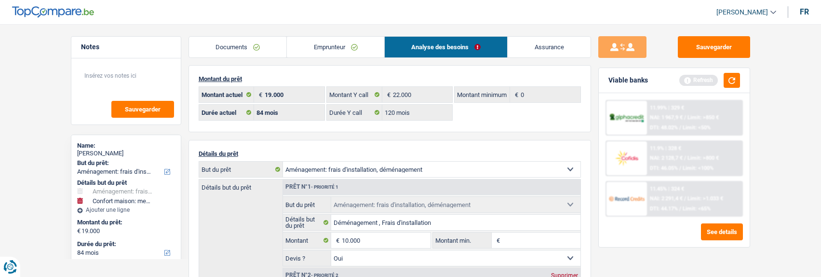
select select "84"
select select "120"
select select "movingOrInstallation"
select select "yes"
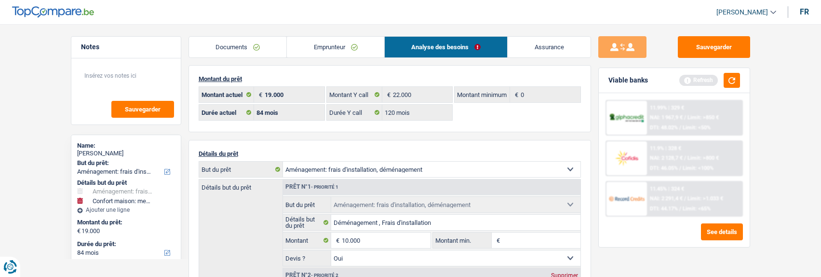
select select "household"
select select "84"
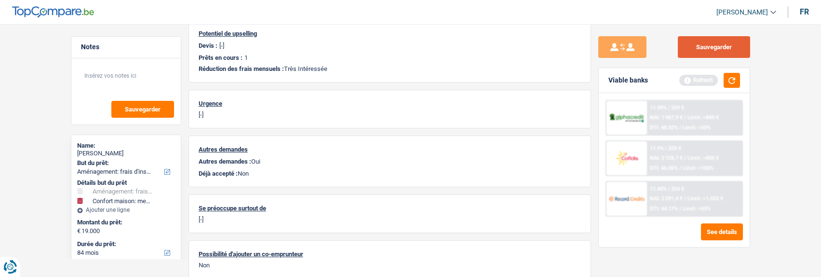
scroll to position [386, 0]
click at [737, 48] on button "Sauvegarder" at bounding box center [714, 47] width 72 height 22
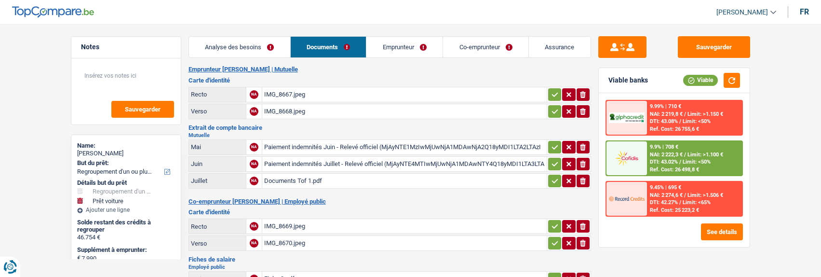
select select "refinancing"
select select "car"
select select "120"
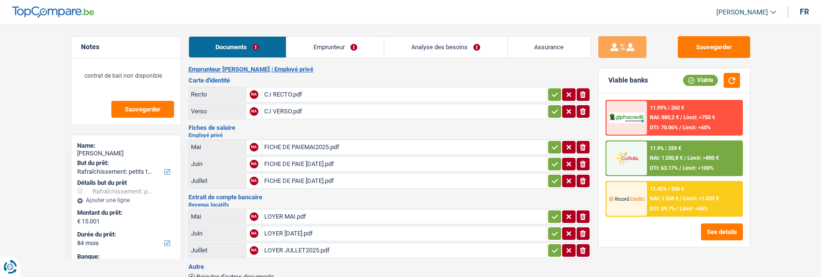
select select "houseOrGarden"
select select "84"
click at [356, 40] on link "Emprunteur" at bounding box center [334, 47] width 97 height 21
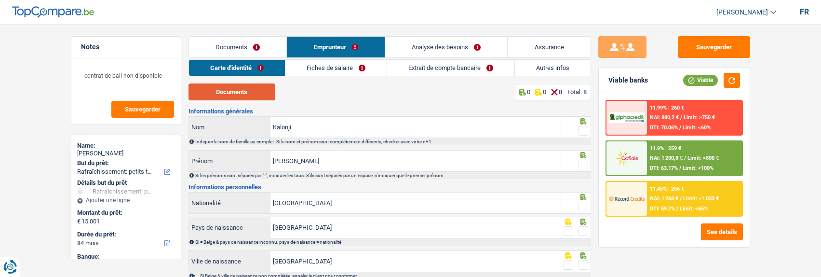
click at [250, 96] on button "Documents" at bounding box center [231, 91] width 87 height 17
drag, startPoint x: 580, startPoint y: 127, endPoint x: 579, endPoint y: 134, distance: 6.9
click at [580, 128] on span at bounding box center [583, 131] width 10 height 10
click at [0, 0] on input "radio" at bounding box center [0, 0] width 0 height 0
click at [585, 160] on span at bounding box center [583, 165] width 10 height 10
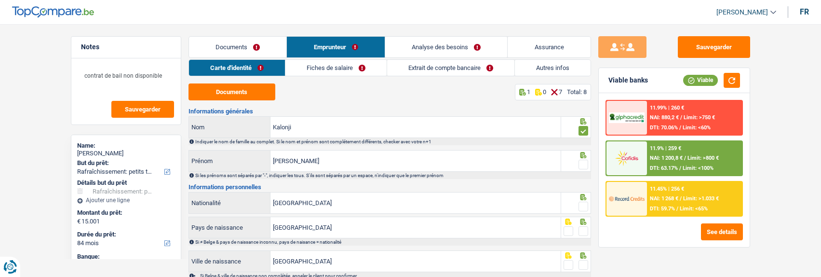
click at [0, 0] on input "radio" at bounding box center [0, 0] width 0 height 0
click at [583, 204] on span at bounding box center [583, 206] width 10 height 10
click at [0, 0] on input "radio" at bounding box center [0, 0] width 0 height 0
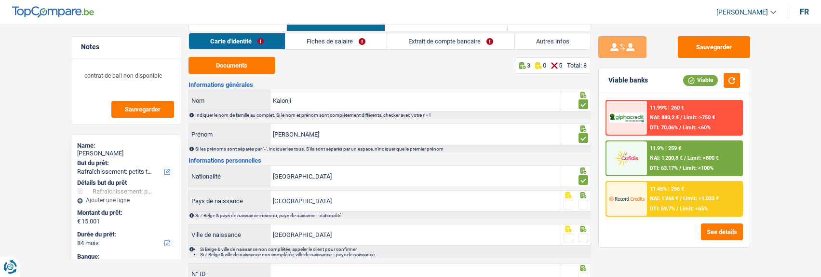
scroll to position [48, 0]
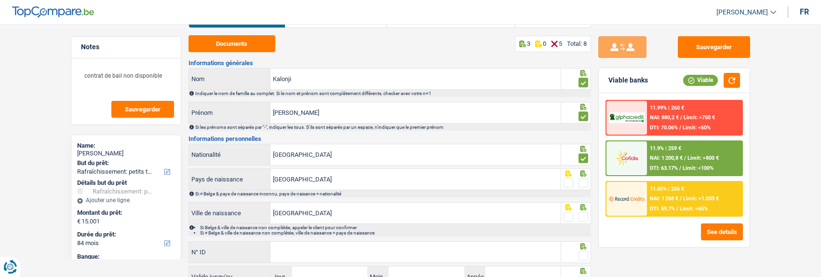
click at [586, 178] on span at bounding box center [583, 183] width 10 height 10
click at [0, 0] on input "radio" at bounding box center [0, 0] width 0 height 0
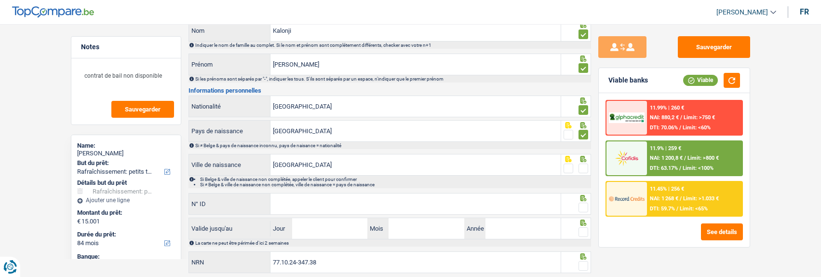
click at [584, 166] on span at bounding box center [583, 168] width 10 height 10
click at [0, 0] on input "radio" at bounding box center [0, 0] width 0 height 0
click at [402, 209] on input "N° ID" at bounding box center [415, 203] width 290 height 21
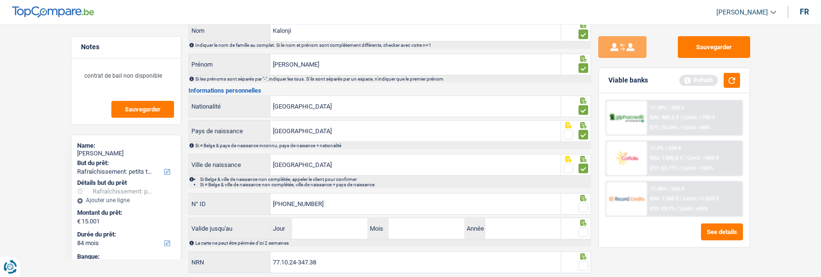
type input "595-2933486-30"
click at [582, 206] on span at bounding box center [583, 207] width 10 height 10
click at [0, 0] on input "radio" at bounding box center [0, 0] width 0 height 0
click at [338, 224] on input "Jour" at bounding box center [329, 228] width 75 height 21
type input "23"
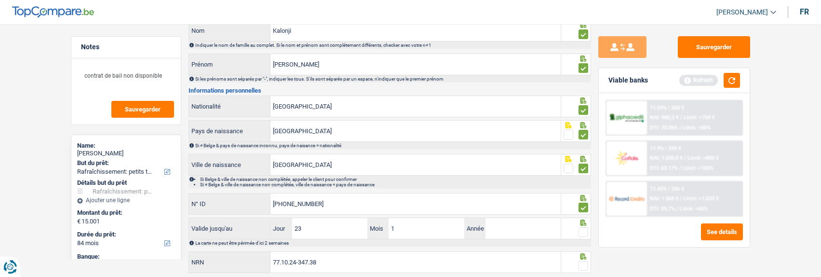
type input "10"
type input "2034"
drag, startPoint x: 585, startPoint y: 228, endPoint x: 579, endPoint y: 230, distance: 6.6
click at [584, 228] on span at bounding box center [583, 232] width 10 height 10
click at [0, 0] on input "radio" at bounding box center [0, 0] width 0 height 0
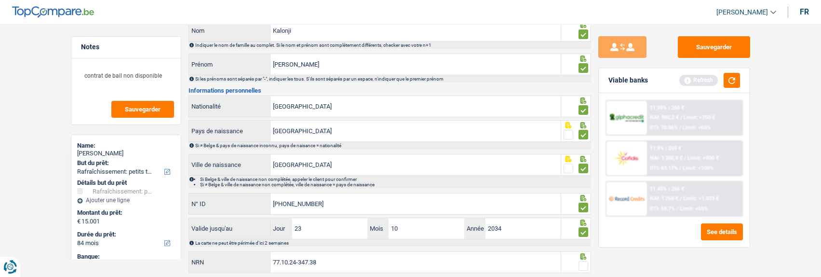
click at [582, 262] on span at bounding box center [583, 266] width 10 height 10
click at [0, 0] on input "radio" at bounding box center [0, 0] width 0 height 0
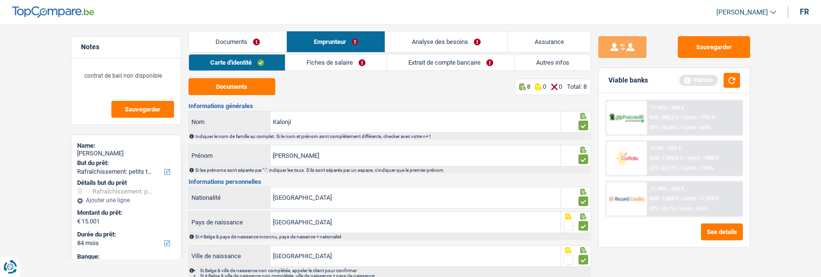
scroll to position [0, 0]
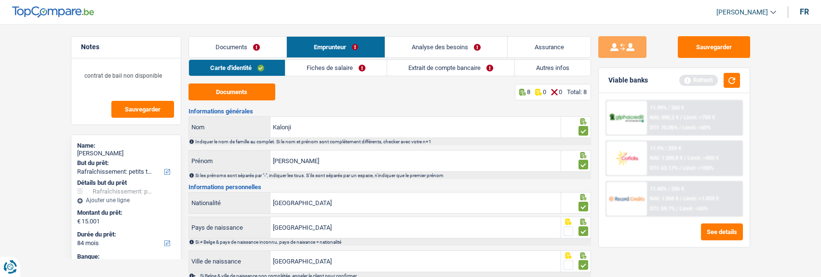
click at [335, 68] on link "Fiches de salaire" at bounding box center [335, 68] width 101 height 16
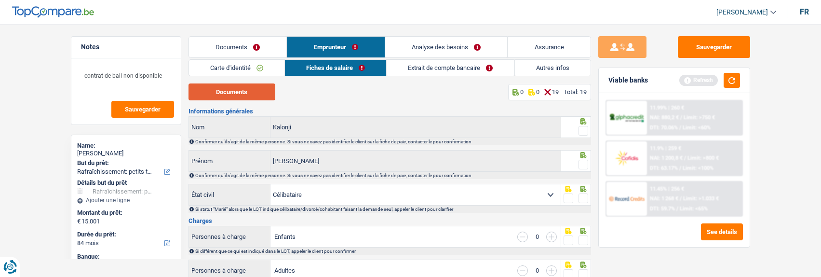
click at [259, 92] on button "Documents" at bounding box center [231, 91] width 87 height 17
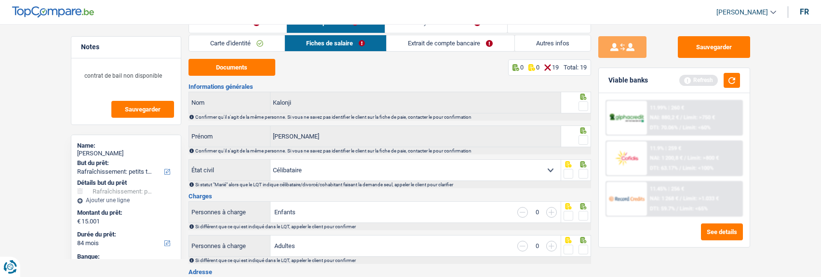
scroll to position [48, 0]
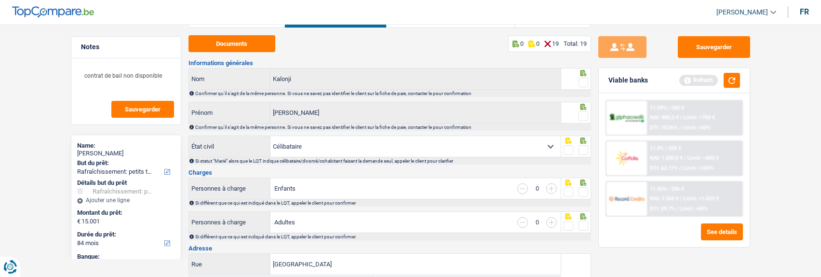
click at [579, 78] on span at bounding box center [583, 83] width 10 height 10
click at [0, 0] on input "radio" at bounding box center [0, 0] width 0 height 0
click at [580, 113] on span at bounding box center [583, 116] width 10 height 10
click at [0, 0] on input "radio" at bounding box center [0, 0] width 0 height 0
click at [582, 148] on span at bounding box center [583, 150] width 10 height 10
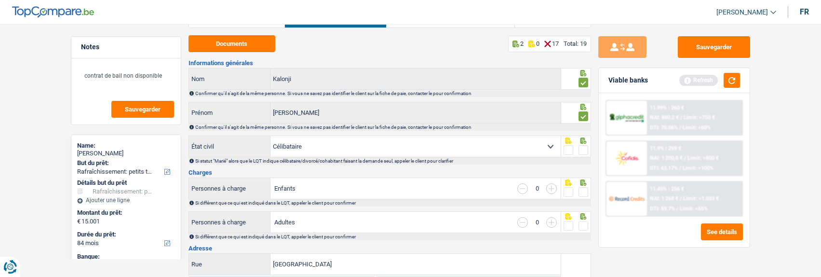
click at [0, 0] on input "radio" at bounding box center [0, 0] width 0 height 0
drag, startPoint x: 586, startPoint y: 188, endPoint x: 583, endPoint y: 200, distance: 13.0
click at [586, 190] on span at bounding box center [583, 192] width 10 height 10
click at [0, 0] on input "radio" at bounding box center [0, 0] width 0 height 0
click at [581, 220] on div at bounding box center [583, 226] width 10 height 12
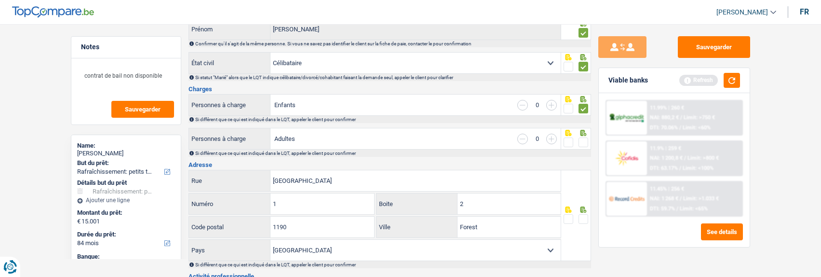
scroll to position [145, 0]
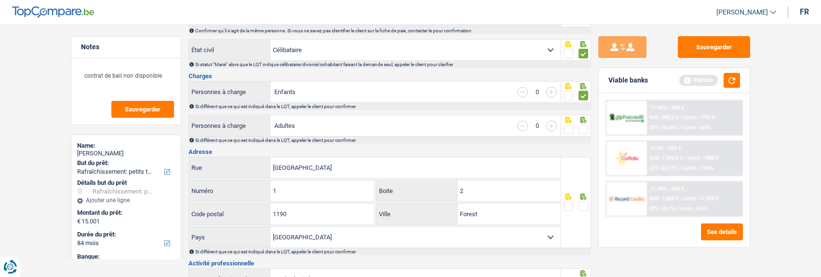
click at [582, 124] on span at bounding box center [583, 129] width 10 height 10
click at [0, 0] on input "radio" at bounding box center [0, 0] width 0 height 0
click at [566, 201] on span at bounding box center [568, 206] width 10 height 10
click at [0, 0] on input "radio" at bounding box center [0, 0] width 0 height 0
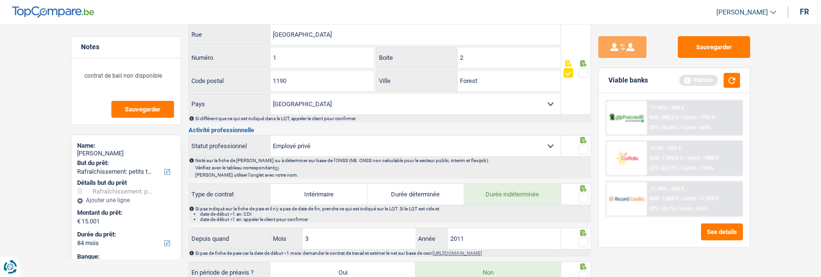
scroll to position [289, 0]
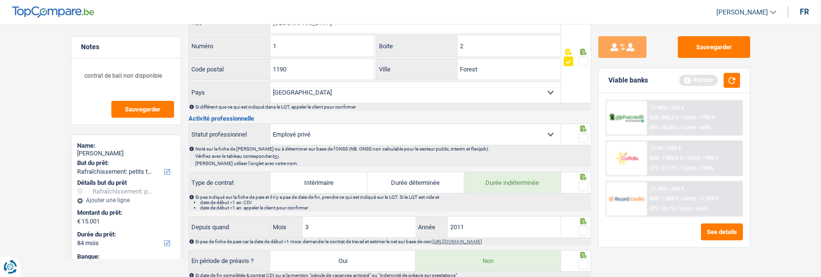
drag, startPoint x: 585, startPoint y: 136, endPoint x: 581, endPoint y: 161, distance: 25.9
click at [585, 141] on div at bounding box center [583, 138] width 10 height 12
drag, startPoint x: 580, startPoint y: 182, endPoint x: 577, endPoint y: 199, distance: 16.6
click at [580, 183] on span at bounding box center [583, 186] width 10 height 10
click at [0, 0] on input "radio" at bounding box center [0, 0] width 0 height 0
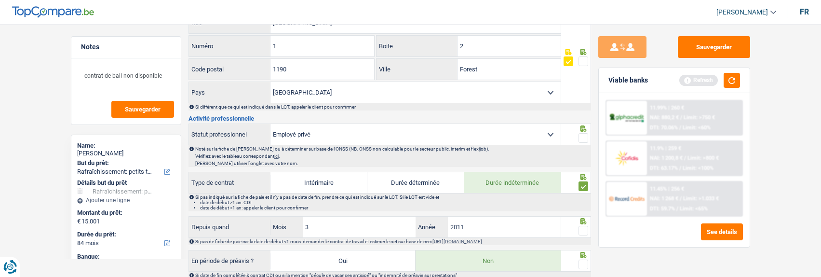
click at [585, 136] on span at bounding box center [583, 138] width 10 height 10
click at [0, 0] on input "radio" at bounding box center [0, 0] width 0 height 0
click at [473, 229] on input "2011" at bounding box center [504, 226] width 113 height 21
type input "2012"
click at [581, 233] on div at bounding box center [583, 231] width 10 height 12
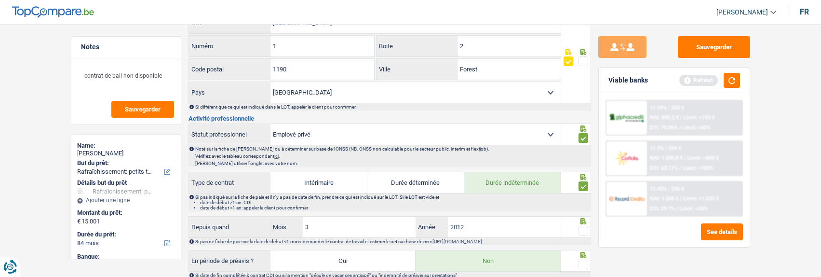
click at [589, 227] on div at bounding box center [576, 227] width 30 height 22
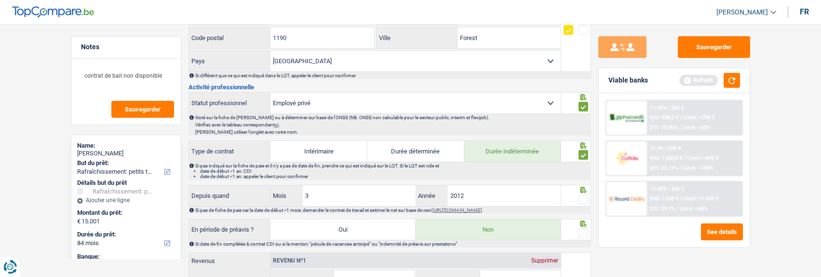
scroll to position [337, 0]
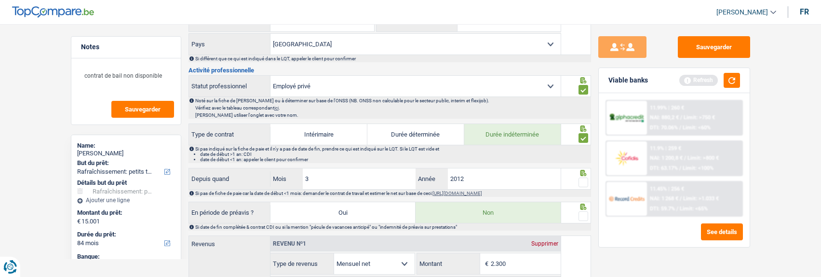
click at [582, 183] on span at bounding box center [583, 182] width 10 height 10
click at [0, 0] on input "radio" at bounding box center [0, 0] width 0 height 0
click at [583, 212] on span at bounding box center [583, 216] width 10 height 10
click at [0, 0] on input "radio" at bounding box center [0, 0] width 0 height 0
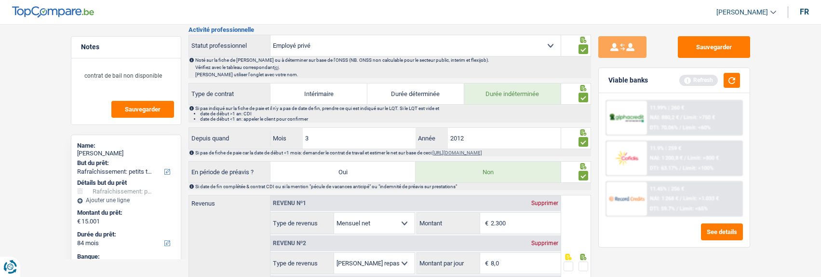
scroll to position [482, 0]
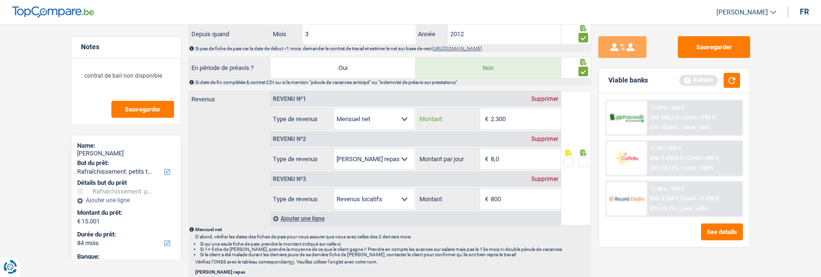
click at [526, 117] on input "2.300" at bounding box center [526, 118] width 70 height 21
type input "2.226"
click at [583, 160] on span at bounding box center [583, 162] width 10 height 10
click at [0, 0] on input "radio" at bounding box center [0, 0] width 0 height 0
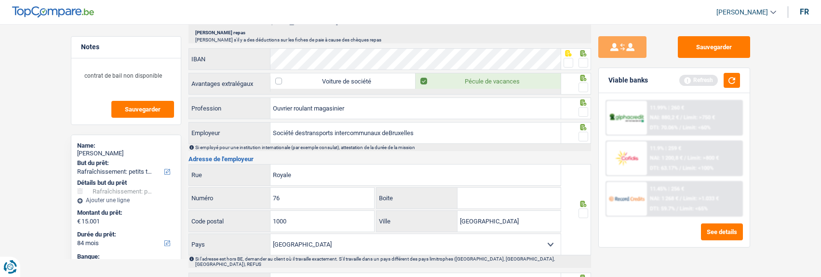
scroll to position [723, 0]
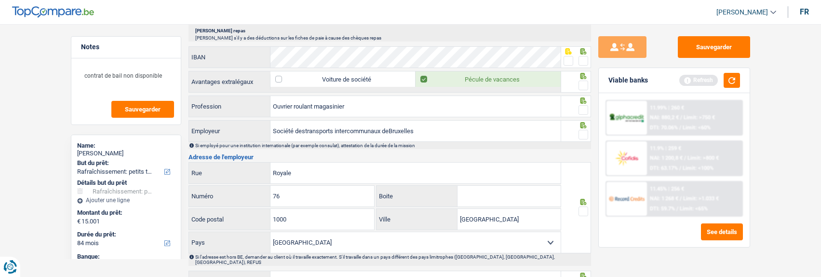
click at [580, 59] on span at bounding box center [583, 61] width 10 height 10
click at [0, 0] on input "radio" at bounding box center [0, 0] width 0 height 0
click at [581, 85] on span at bounding box center [583, 85] width 10 height 10
click at [0, 0] on input "radio" at bounding box center [0, 0] width 0 height 0
click at [583, 109] on span at bounding box center [583, 110] width 10 height 10
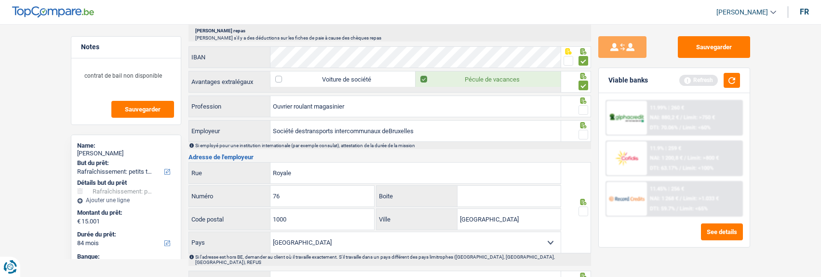
click at [0, 0] on input "radio" at bounding box center [0, 0] width 0 height 0
click at [580, 132] on span at bounding box center [583, 135] width 10 height 10
click at [0, 0] on input "radio" at bounding box center [0, 0] width 0 height 0
drag, startPoint x: 457, startPoint y: 137, endPoint x: 246, endPoint y: 130, distance: 211.2
click at [246, 130] on div "Société destransports intercommunaux deBruxelles Employeur" at bounding box center [375, 130] width 372 height 21
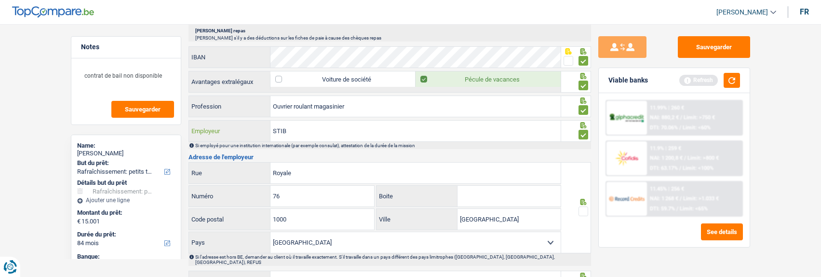
type input "STIB"
click at [282, 173] on input "Royale" at bounding box center [415, 172] width 290 height 21
type input "Rue Royale"
click at [588, 209] on div at bounding box center [576, 207] width 30 height 91
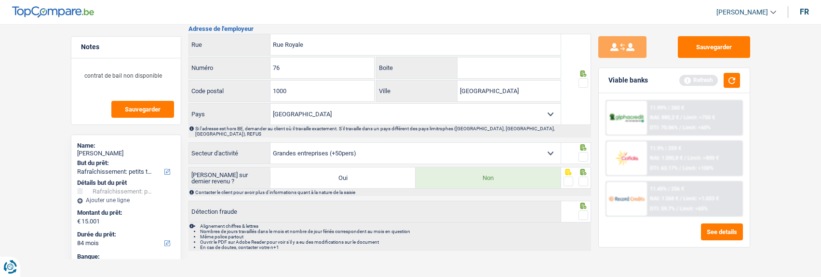
scroll to position [852, 0]
click at [582, 83] on span at bounding box center [583, 83] width 10 height 10
click at [0, 0] on input "radio" at bounding box center [0, 0] width 0 height 0
drag, startPoint x: 582, startPoint y: 149, endPoint x: 582, endPoint y: 160, distance: 11.6
click at [582, 151] on span at bounding box center [583, 156] width 10 height 10
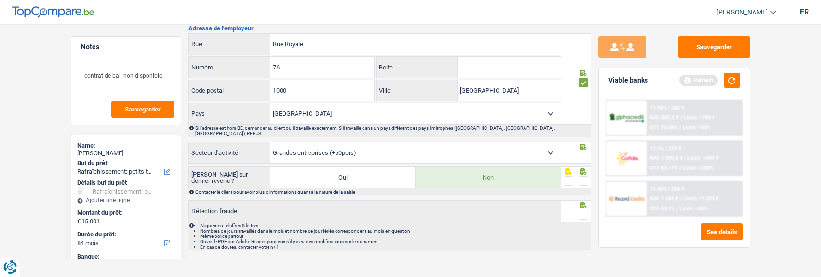
click at [0, 0] on input "radio" at bounding box center [0, 0] width 0 height 0
click at [585, 176] on span at bounding box center [583, 181] width 10 height 10
click at [0, 0] on input "radio" at bounding box center [0, 0] width 0 height 0
click at [584, 210] on span at bounding box center [583, 215] width 10 height 10
click at [0, 0] on input "radio" at bounding box center [0, 0] width 0 height 0
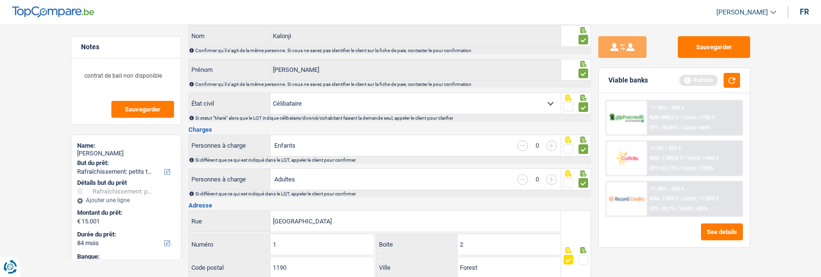
scroll to position [0, 0]
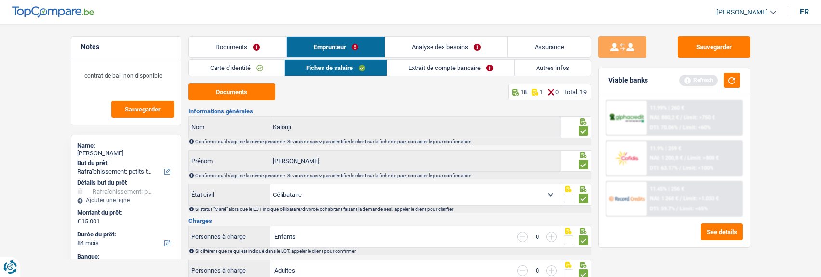
click at [456, 68] on link "Extrait de compte bancaire" at bounding box center [450, 68] width 127 height 16
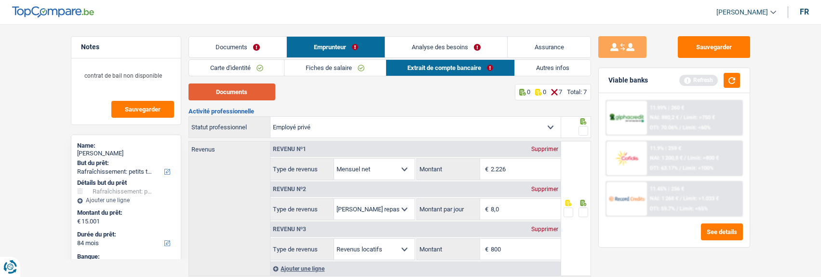
click at [235, 91] on button "Documents" at bounding box center [231, 91] width 87 height 17
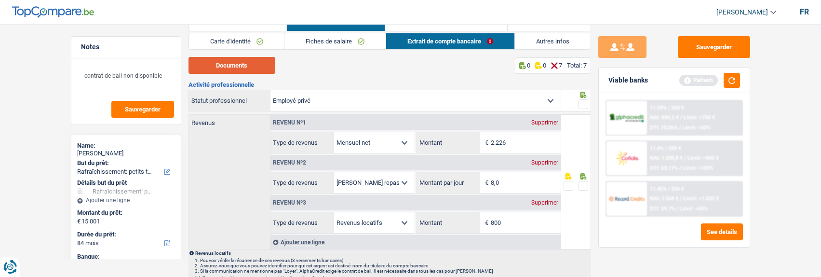
scroll to position [48, 0]
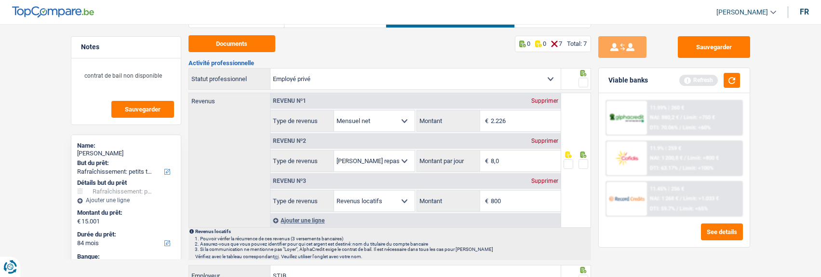
drag, startPoint x: 583, startPoint y: 81, endPoint x: 581, endPoint y: 101, distance: 20.4
click at [583, 81] on span at bounding box center [583, 83] width 10 height 10
click at [0, 0] on input "radio" at bounding box center [0, 0] width 0 height 0
click at [584, 159] on span at bounding box center [583, 164] width 10 height 10
click at [0, 0] on input "radio" at bounding box center [0, 0] width 0 height 0
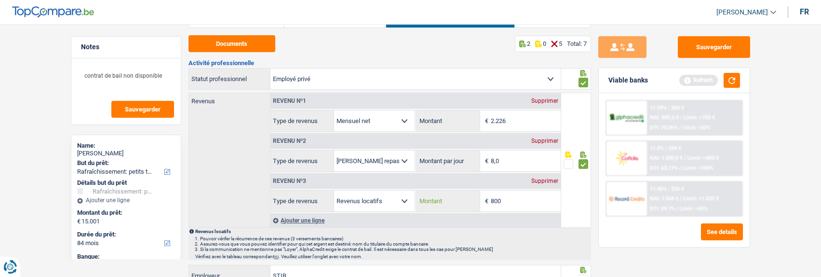
click at [504, 197] on input "800" at bounding box center [526, 200] width 70 height 21
type input "850"
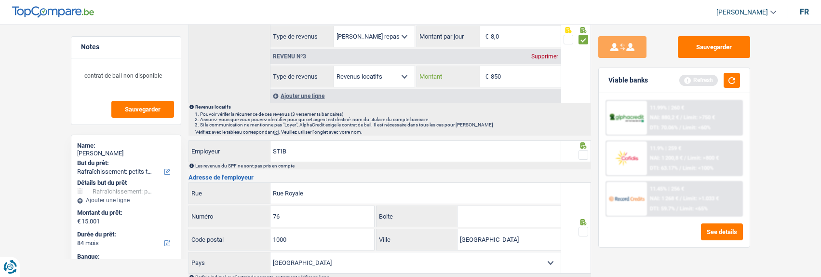
scroll to position [193, 0]
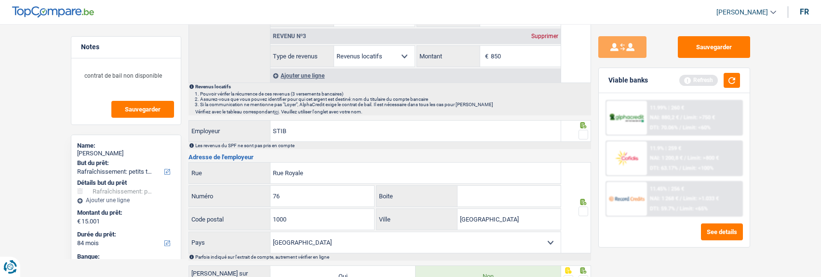
click at [587, 130] on span at bounding box center [583, 135] width 10 height 10
click at [0, 0] on input "radio" at bounding box center [0, 0] width 0 height 0
click at [585, 210] on span at bounding box center [583, 211] width 10 height 10
click at [0, 0] on input "radio" at bounding box center [0, 0] width 0 height 0
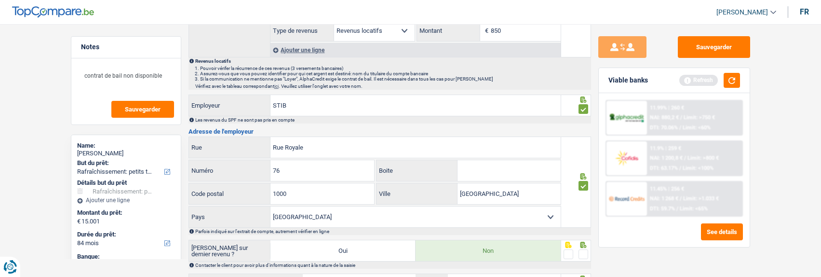
scroll to position [241, 0]
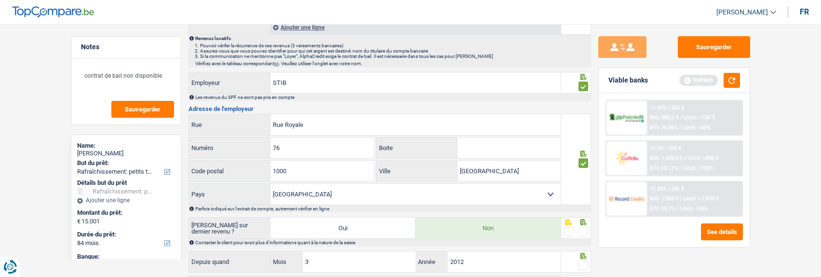
click at [586, 228] on span at bounding box center [583, 231] width 10 height 10
click at [0, 0] on input "radio" at bounding box center [0, 0] width 0 height 0
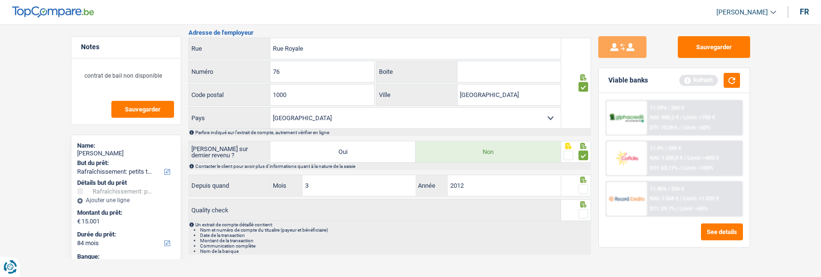
scroll to position [327, 0]
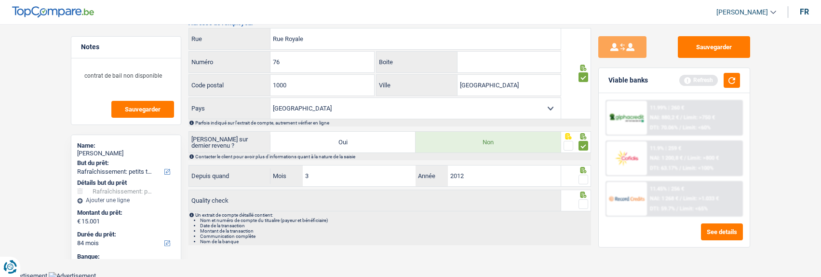
click at [589, 175] on div at bounding box center [576, 176] width 30 height 22
drag, startPoint x: 580, startPoint y: 178, endPoint x: 582, endPoint y: 194, distance: 16.0
click at [580, 180] on span at bounding box center [583, 179] width 10 height 10
click at [0, 0] on input "radio" at bounding box center [0, 0] width 0 height 0
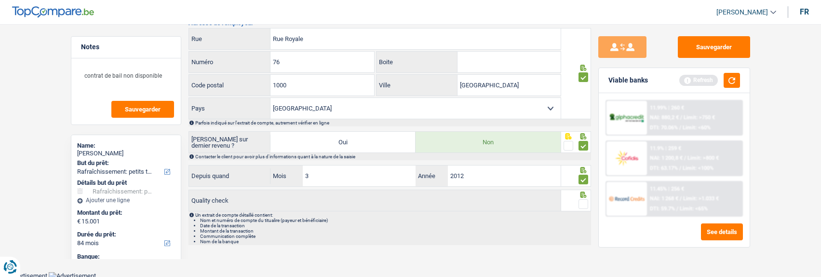
click at [586, 201] on span at bounding box center [583, 204] width 10 height 10
click at [0, 0] on input "radio" at bounding box center [0, 0] width 0 height 0
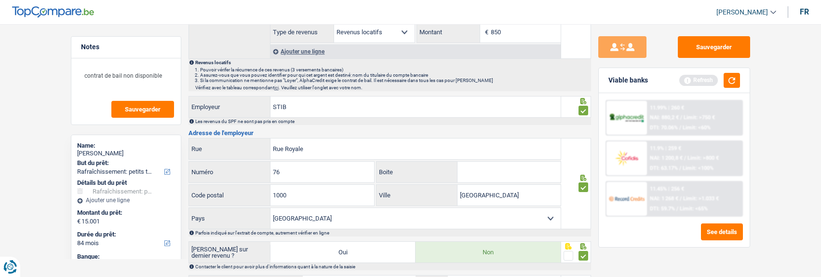
scroll to position [0, 0]
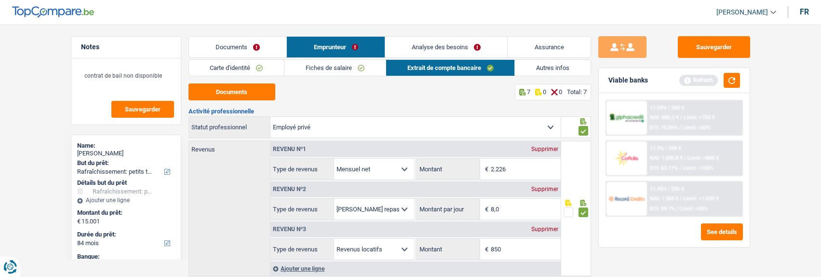
click at [546, 66] on link "Autres infos" at bounding box center [553, 68] width 76 height 16
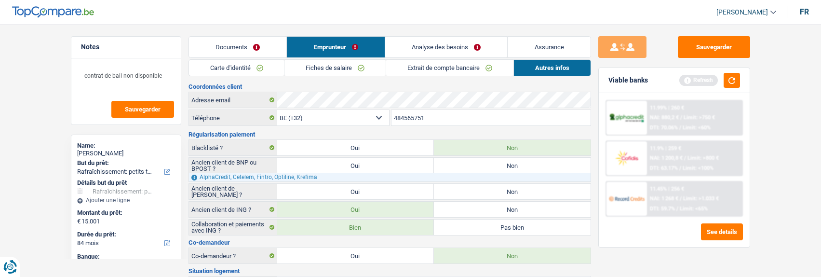
click at [468, 42] on link "Analyse des besoins" at bounding box center [446, 47] width 122 height 21
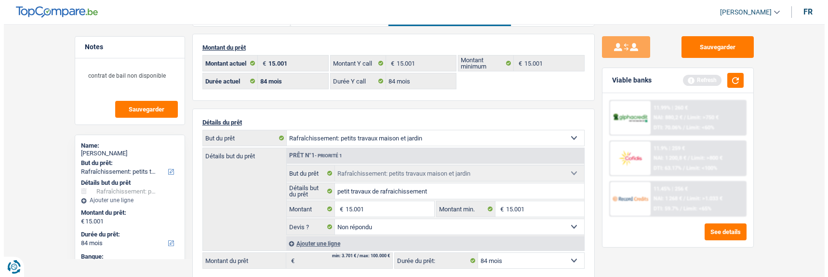
scroll to position [48, 0]
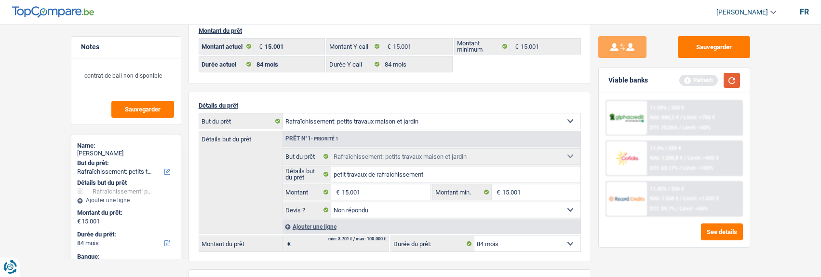
click at [734, 79] on button "button" at bounding box center [731, 80] width 16 height 15
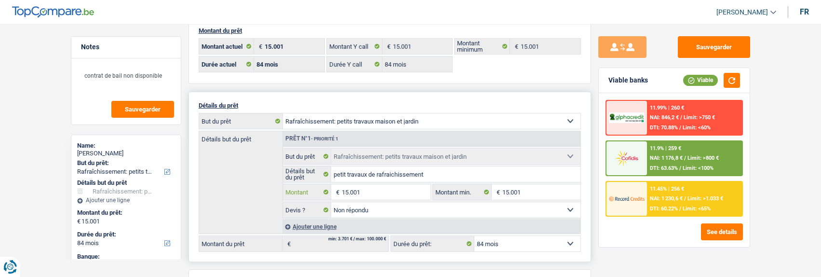
click at [388, 188] on input "15.001" at bounding box center [386, 191] width 88 height 15
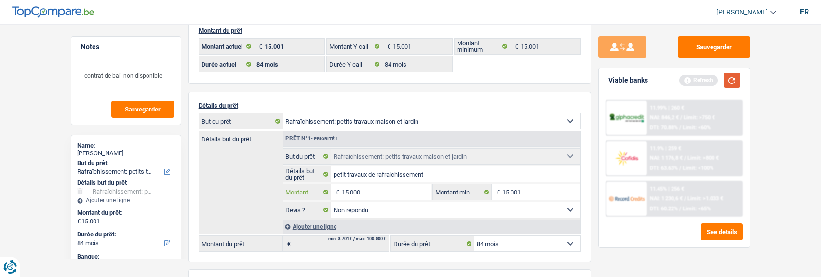
type input "15.000"
select select "60"
type input "15.000"
select select "60"
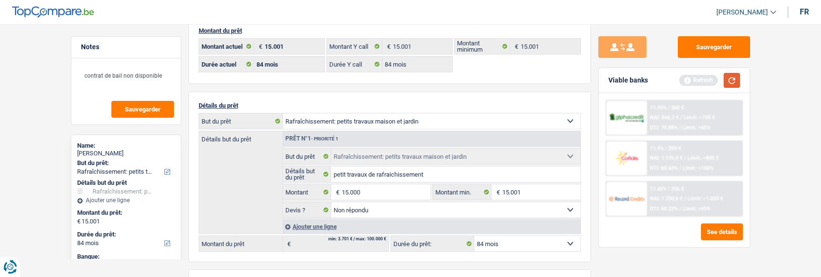
type input "15.000"
select select "60"
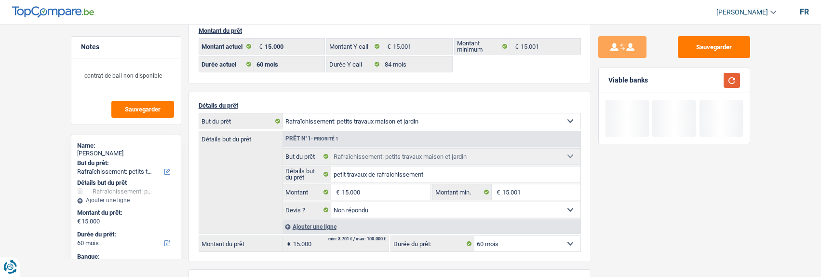
click at [732, 79] on button "button" at bounding box center [731, 80] width 16 height 15
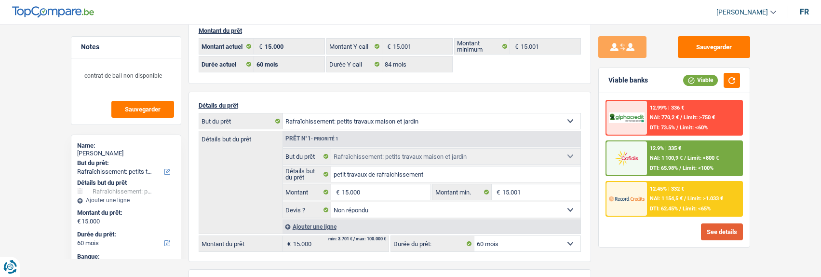
click at [714, 225] on button "See details" at bounding box center [722, 231] width 42 height 17
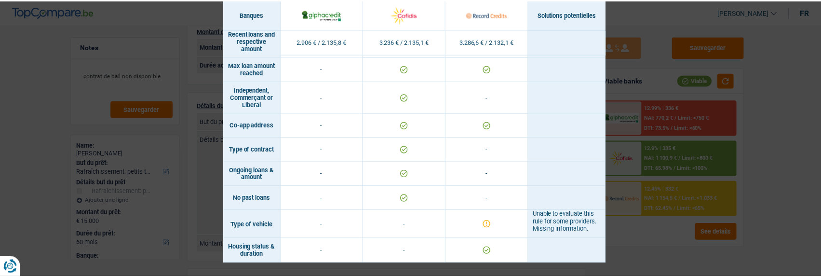
scroll to position [745, 0]
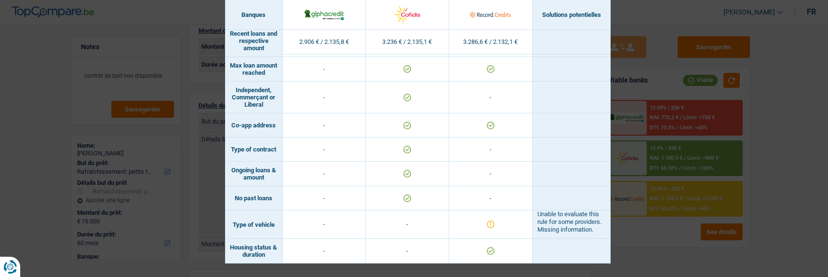
click at [702, 251] on div "Banks conditions × Banques Solutions potentielles Revenus / Charges 2.906 € / 2…" at bounding box center [414, 138] width 828 height 277
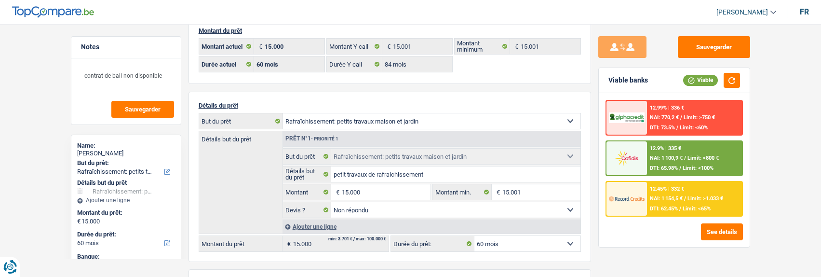
click at [679, 163] on div "12.9% | 335 € NAI: 1 100,9 € / Limit: >800 € DTI: 65.98% / Limit: <100%" at bounding box center [694, 158] width 95 height 34
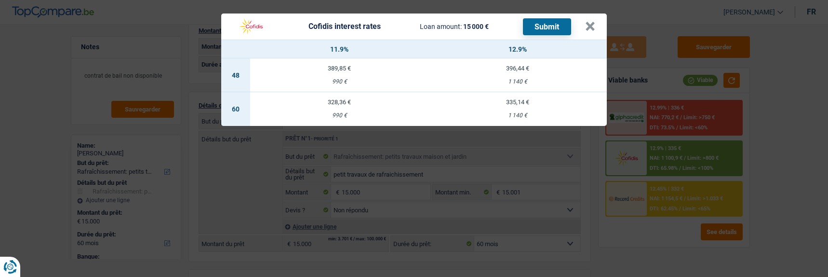
click at [337, 112] on div "990 €" at bounding box center [339, 115] width 178 height 6
select select "cofidis"
type input "11,90"
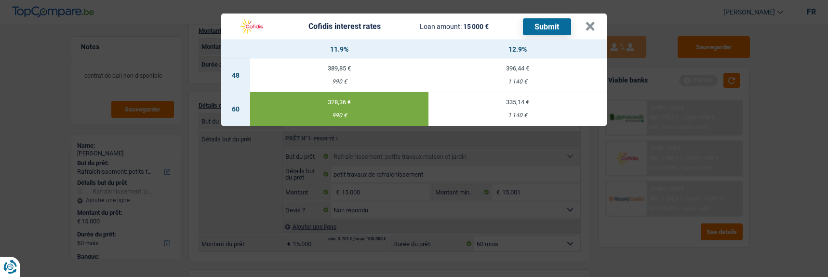
click at [550, 22] on button "Submit" at bounding box center [547, 26] width 48 height 17
click at [595, 26] on button "×" at bounding box center [590, 27] width 10 height 10
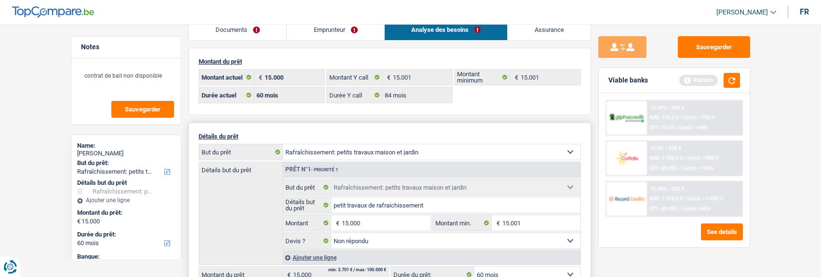
scroll to position [0, 0]
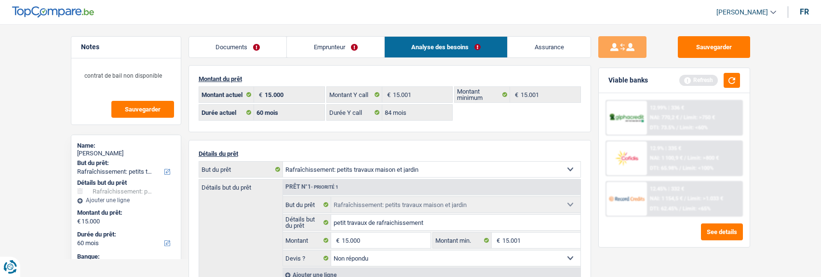
click at [264, 48] on link "Documents" at bounding box center [238, 47] width 98 height 21
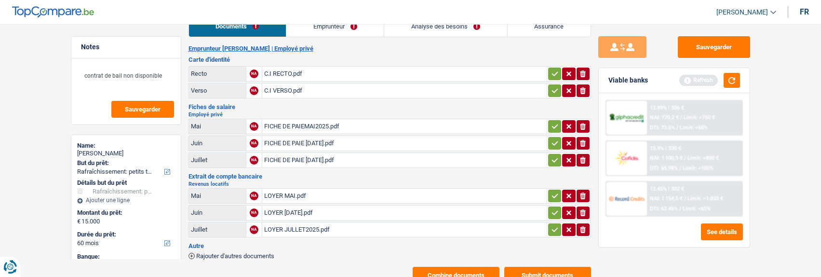
scroll to position [49, 0]
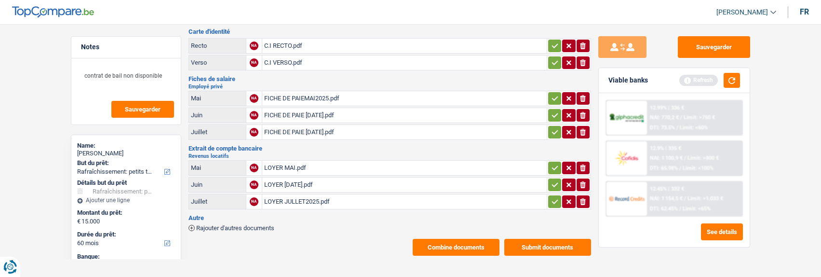
click at [557, 42] on icon "button" at bounding box center [555, 46] width 8 height 10
click at [553, 58] on icon "button" at bounding box center [555, 63] width 8 height 10
click at [551, 95] on icon "button" at bounding box center [555, 98] width 8 height 10
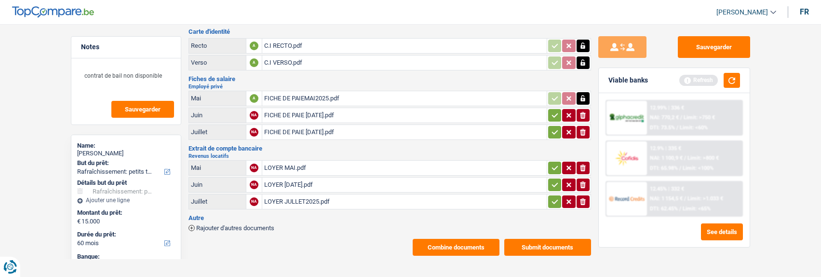
click at [546, 117] on td "ionicons-v5-e" at bounding box center [568, 114] width 44 height 15
click at [551, 110] on icon "button" at bounding box center [555, 115] width 8 height 10
click at [551, 126] on button "button" at bounding box center [554, 132] width 13 height 13
click at [551, 163] on icon "button" at bounding box center [555, 168] width 8 height 10
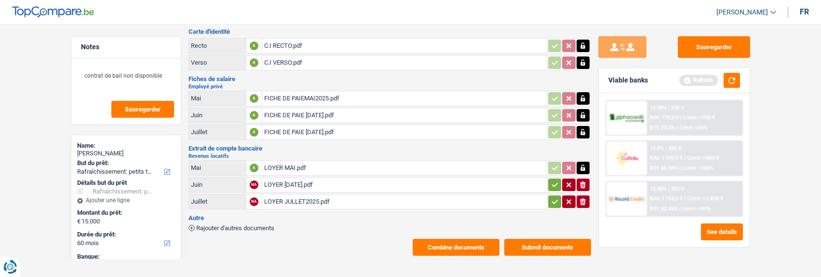
click at [548, 183] on button "button" at bounding box center [554, 184] width 13 height 13
click at [553, 197] on icon "button" at bounding box center [555, 202] width 8 height 10
click at [531, 239] on button "Submit documents" at bounding box center [547, 247] width 87 height 17
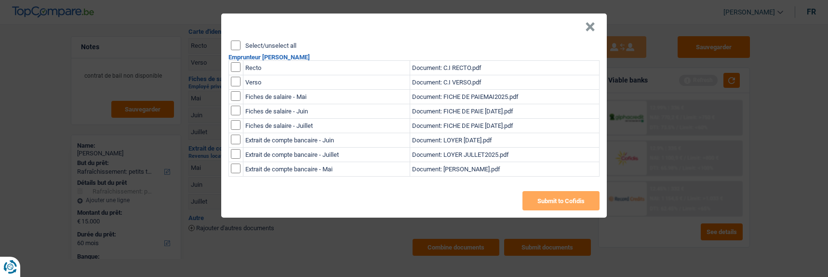
drag, startPoint x: 233, startPoint y: 40, endPoint x: 281, endPoint y: 81, distance: 63.2
click at [235, 44] on input "Select/unselect all" at bounding box center [236, 45] width 10 height 10
checkbox input "true"
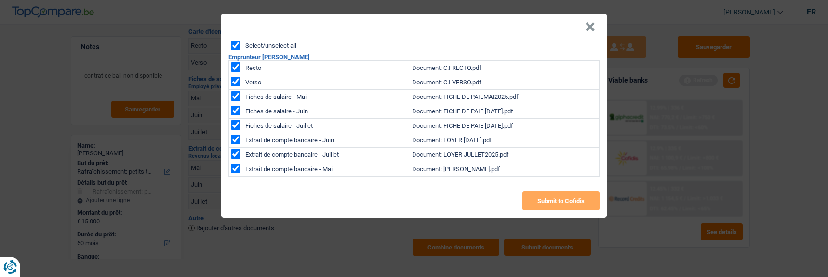
checkbox input "true"
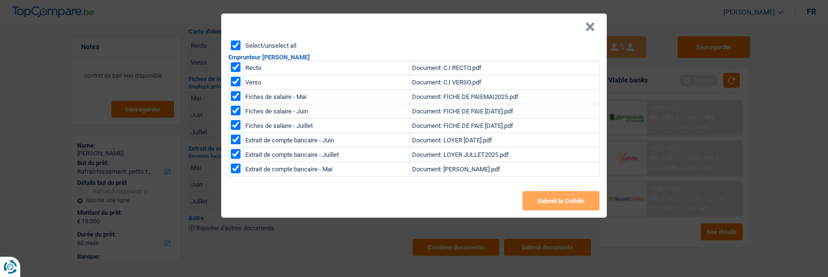
checkbox input "true"
click at [550, 200] on button "Submit to Cofidis" at bounding box center [560, 200] width 77 height 19
click at [589, 25] on button "×" at bounding box center [590, 27] width 10 height 10
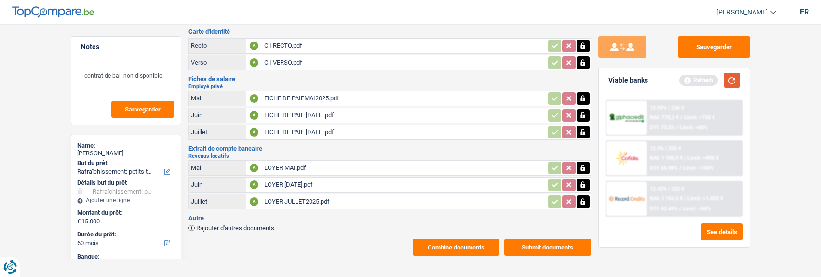
click at [733, 78] on button "button" at bounding box center [731, 80] width 16 height 15
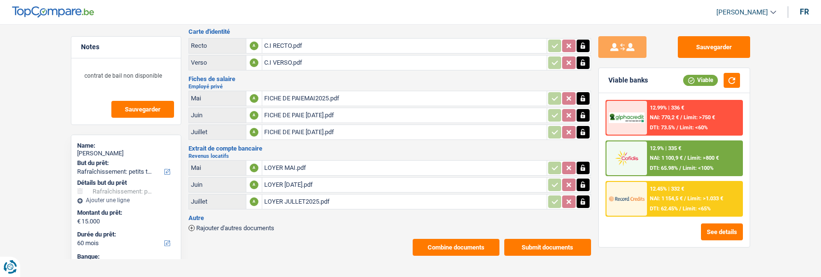
click at [705, 200] on div "12.45% | 332 € NAI: 1 154,5 € / Limit: >1.033 € DTI: 62.45% / Limit: <65%" at bounding box center [694, 199] width 95 height 34
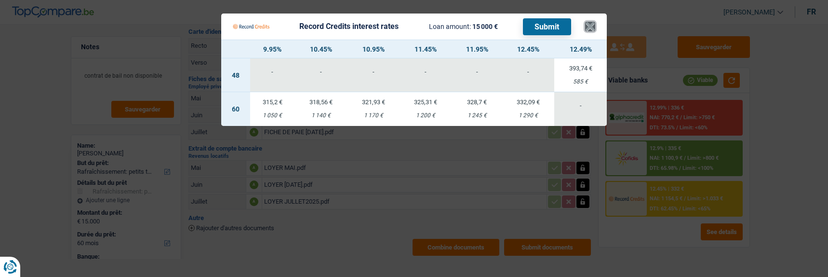
click at [592, 22] on button "×" at bounding box center [590, 27] width 10 height 10
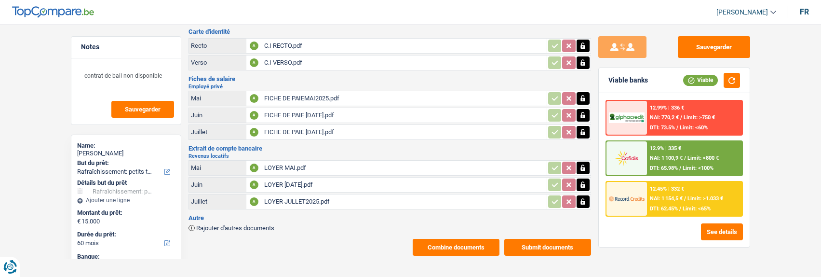
click at [667, 203] on div "12.45% | 332 € NAI: 1 154,5 € / Limit: >1.033 € DTI: 62.45% / Limit: <65%" at bounding box center [694, 199] width 95 height 34
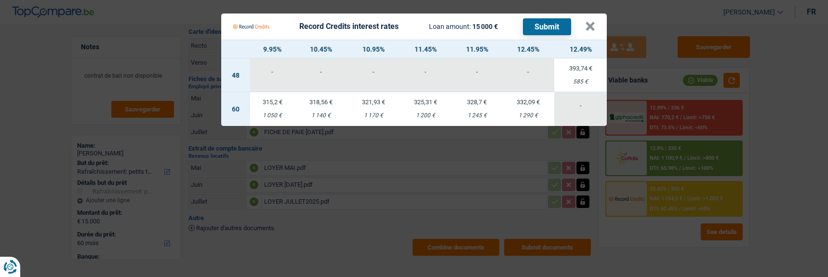
click at [267, 99] on div "315,2 €" at bounding box center [272, 102] width 45 height 6
select select "record credits"
type input "9,95"
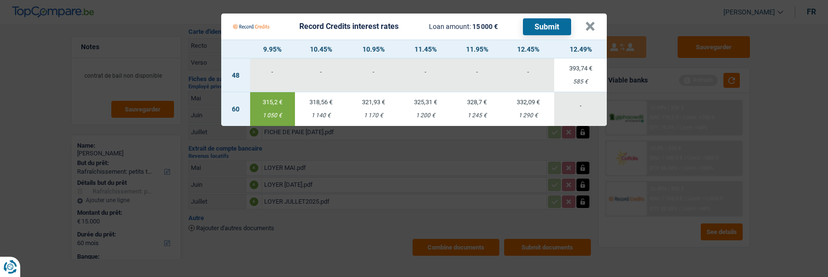
click at [552, 29] on button "Submit" at bounding box center [547, 26] width 48 height 17
click at [589, 22] on button "×" at bounding box center [590, 27] width 10 height 10
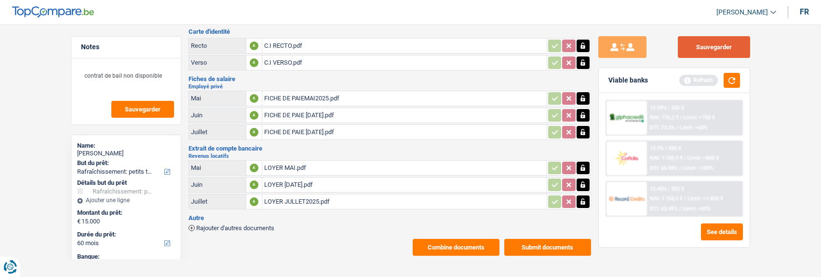
click at [711, 41] on button "Sauvegarder" at bounding box center [714, 47] width 72 height 22
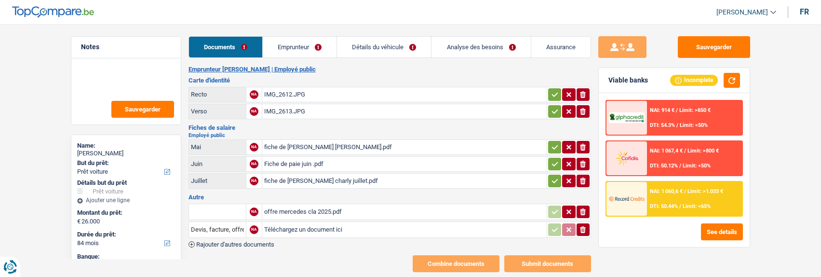
select select "car"
select select "84"
select select "cofidis"
click at [315, 46] on link "Emprunteur" at bounding box center [300, 47] width 74 height 21
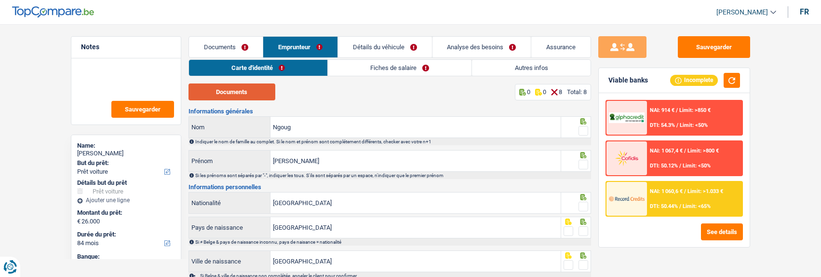
click at [238, 92] on button "Documents" at bounding box center [231, 91] width 87 height 17
drag, startPoint x: 584, startPoint y: 128, endPoint x: 571, endPoint y: 133, distance: 13.9
click at [583, 128] on span at bounding box center [583, 131] width 10 height 10
click at [0, 0] on input "radio" at bounding box center [0, 0] width 0 height 0
click at [505, 164] on input "[PERSON_NAME]" at bounding box center [415, 160] width 290 height 21
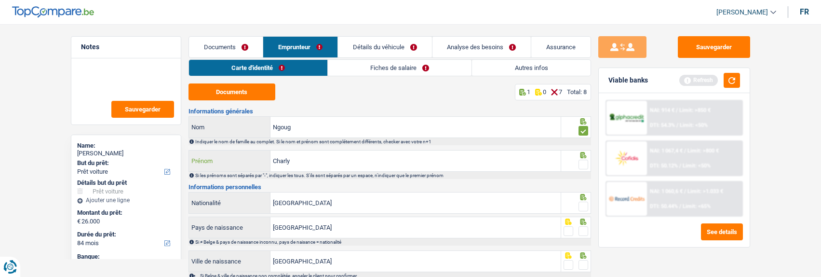
type input "Charly"
drag, startPoint x: 584, startPoint y: 160, endPoint x: 579, endPoint y: 161, distance: 4.9
click at [582, 161] on span at bounding box center [583, 165] width 10 height 10
click at [0, 0] on input "radio" at bounding box center [0, 0] width 0 height 0
drag, startPoint x: 586, startPoint y: 200, endPoint x: 580, endPoint y: 208, distance: 10.3
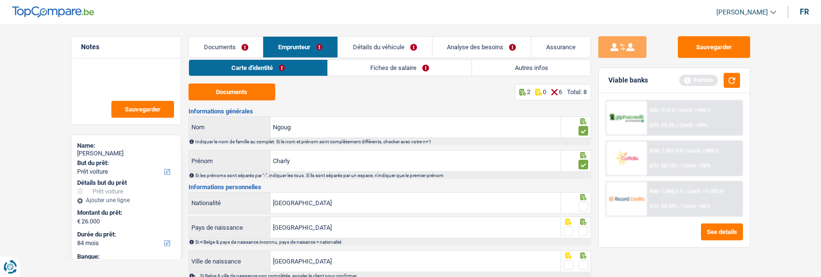
click at [585, 201] on span at bounding box center [583, 206] width 10 height 10
click at [0, 0] on input "radio" at bounding box center [0, 0] width 0 height 0
click at [582, 226] on span at bounding box center [583, 231] width 10 height 10
click at [0, 0] on input "radio" at bounding box center [0, 0] width 0 height 0
click at [583, 260] on span at bounding box center [583, 265] width 10 height 10
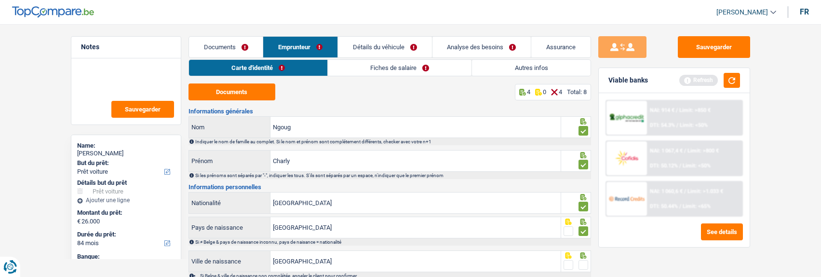
click at [0, 0] on input "radio" at bounding box center [0, 0] width 0 height 0
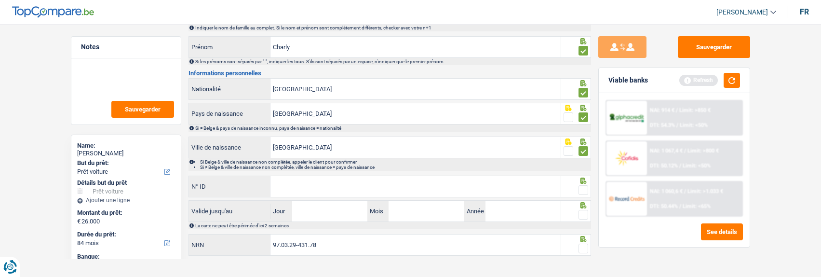
scroll to position [122, 0]
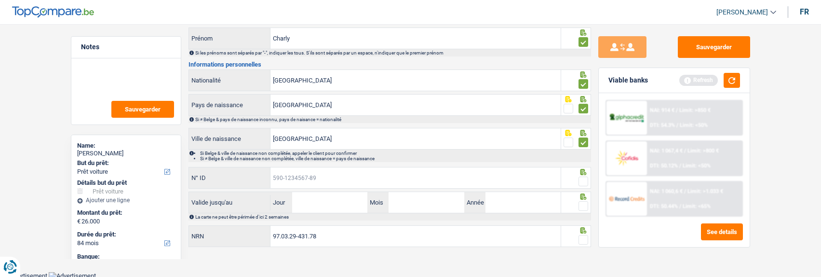
click at [390, 176] on input "N° ID" at bounding box center [415, 177] width 290 height 21
type input "[CREDIT_CARD_NUMBER]"
drag, startPoint x: 583, startPoint y: 179, endPoint x: 478, endPoint y: 194, distance: 106.6
click at [579, 179] on span at bounding box center [583, 181] width 10 height 10
click at [0, 0] on input "radio" at bounding box center [0, 0] width 0 height 0
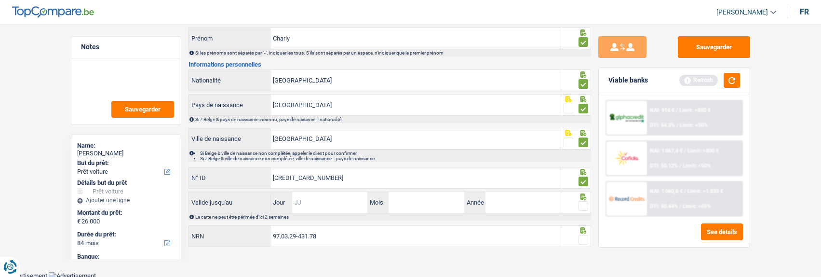
click at [340, 203] on input "Jour" at bounding box center [329, 202] width 75 height 21
type input "09"
type input "2034"
drag, startPoint x: 585, startPoint y: 200, endPoint x: 581, endPoint y: 208, distance: 8.8
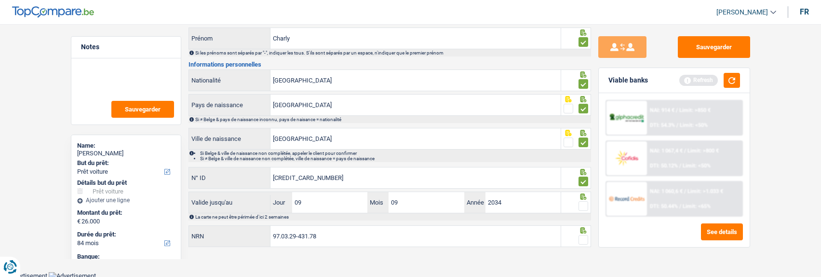
click at [585, 201] on span at bounding box center [583, 206] width 10 height 10
click at [0, 0] on input "radio" at bounding box center [0, 0] width 0 height 0
click at [583, 236] on span at bounding box center [583, 240] width 10 height 10
click at [0, 0] on input "radio" at bounding box center [0, 0] width 0 height 0
drag, startPoint x: 712, startPoint y: 42, endPoint x: 637, endPoint y: 89, distance: 88.3
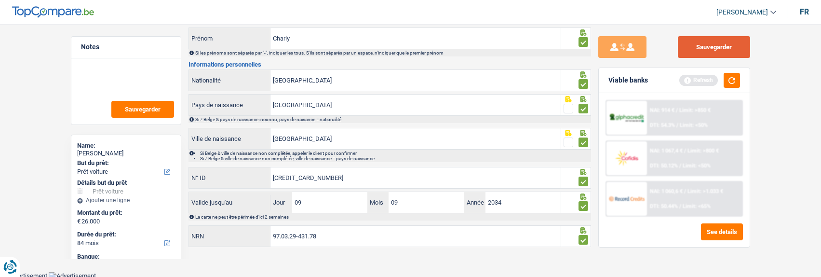
click at [712, 44] on button "Sauvegarder" at bounding box center [714, 47] width 72 height 22
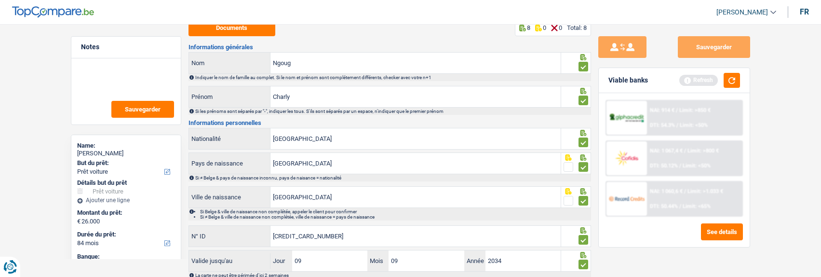
scroll to position [0, 0]
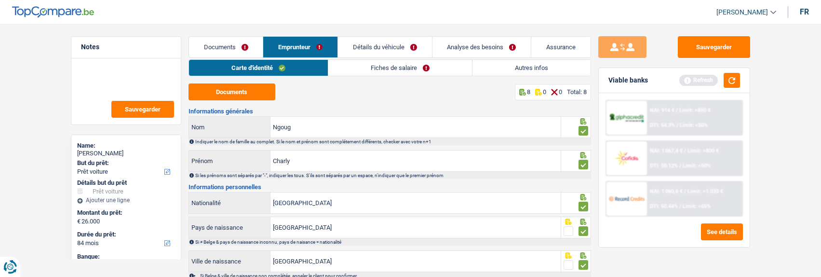
click at [401, 69] on link "Fiches de salaire" at bounding box center [400, 68] width 144 height 16
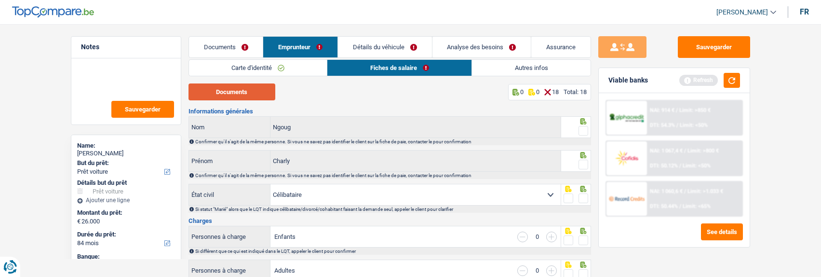
click at [233, 88] on button "Documents" at bounding box center [231, 91] width 87 height 17
click at [585, 131] on span at bounding box center [583, 131] width 10 height 10
click at [0, 0] on input "radio" at bounding box center [0, 0] width 0 height 0
click at [583, 163] on span at bounding box center [583, 165] width 10 height 10
click at [0, 0] on input "radio" at bounding box center [0, 0] width 0 height 0
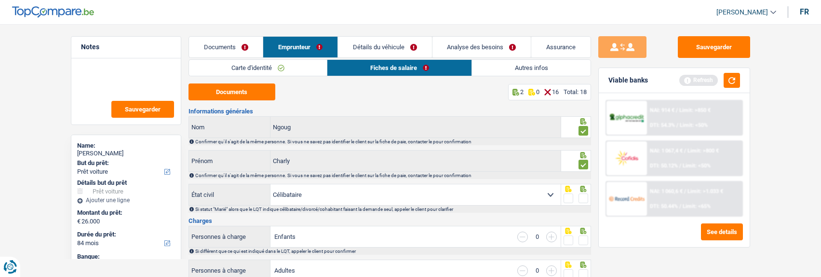
click at [585, 195] on span at bounding box center [583, 198] width 10 height 10
click at [0, 0] on input "radio" at bounding box center [0, 0] width 0 height 0
click at [581, 240] on span at bounding box center [583, 240] width 10 height 10
click at [0, 0] on input "radio" at bounding box center [0, 0] width 0 height 0
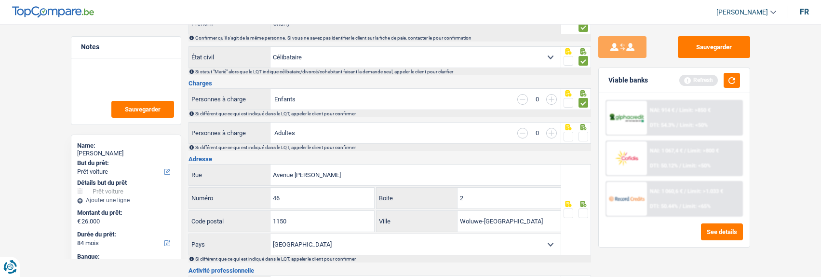
scroll to position [145, 0]
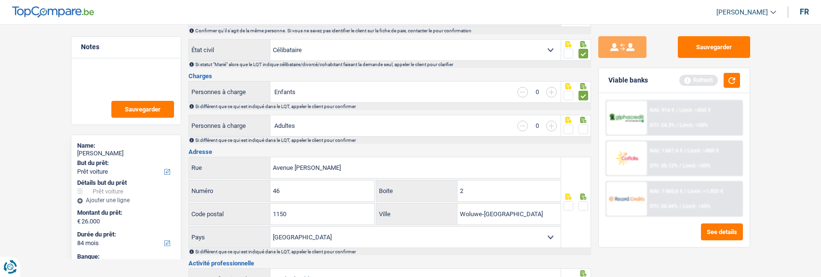
click at [584, 124] on span at bounding box center [583, 129] width 10 height 10
click at [0, 0] on input "radio" at bounding box center [0, 0] width 0 height 0
click at [582, 202] on span at bounding box center [583, 206] width 10 height 10
click at [0, 0] on input "radio" at bounding box center [0, 0] width 0 height 0
click at [481, 188] on input "2" at bounding box center [508, 190] width 103 height 21
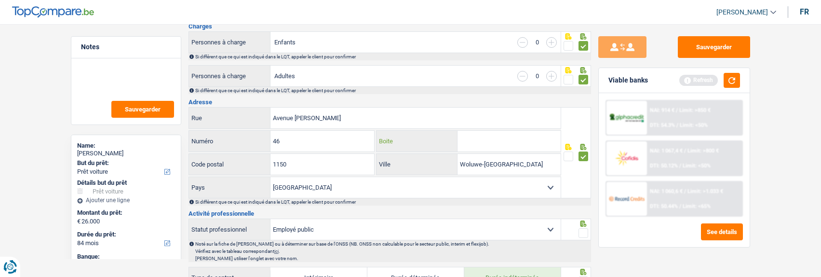
scroll to position [241, 0]
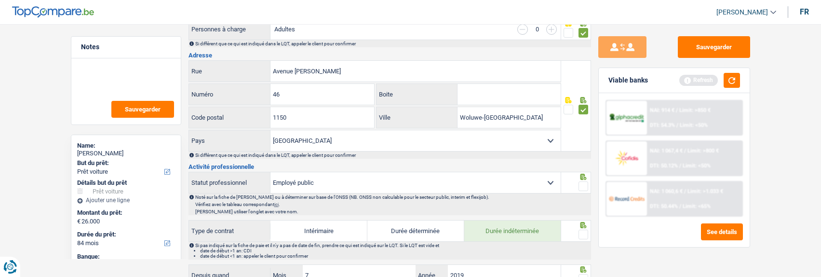
click at [582, 182] on span at bounding box center [583, 186] width 10 height 10
click at [0, 0] on input "radio" at bounding box center [0, 0] width 0 height 0
click at [581, 229] on span at bounding box center [583, 234] width 10 height 10
click at [0, 0] on input "radio" at bounding box center [0, 0] width 0 height 0
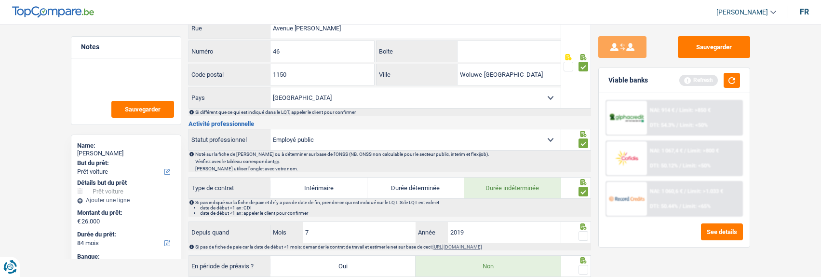
scroll to position [289, 0]
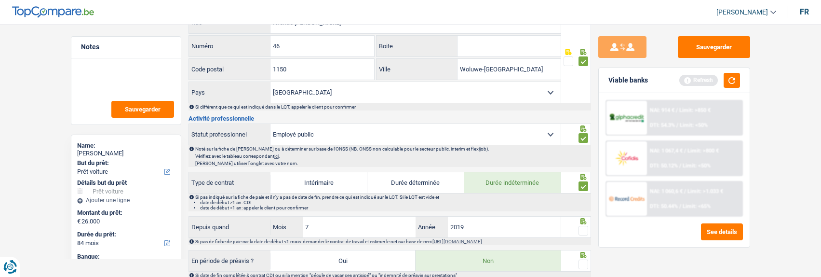
click at [581, 231] on span at bounding box center [583, 231] width 10 height 10
click at [0, 0] on input "radio" at bounding box center [0, 0] width 0 height 0
click at [582, 259] on span at bounding box center [583, 264] width 10 height 10
click at [0, 0] on input "radio" at bounding box center [0, 0] width 0 height 0
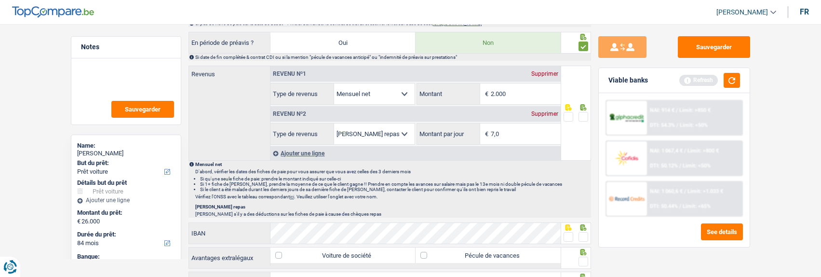
scroll to position [530, 0]
